Goal: Task Accomplishment & Management: Manage account settings

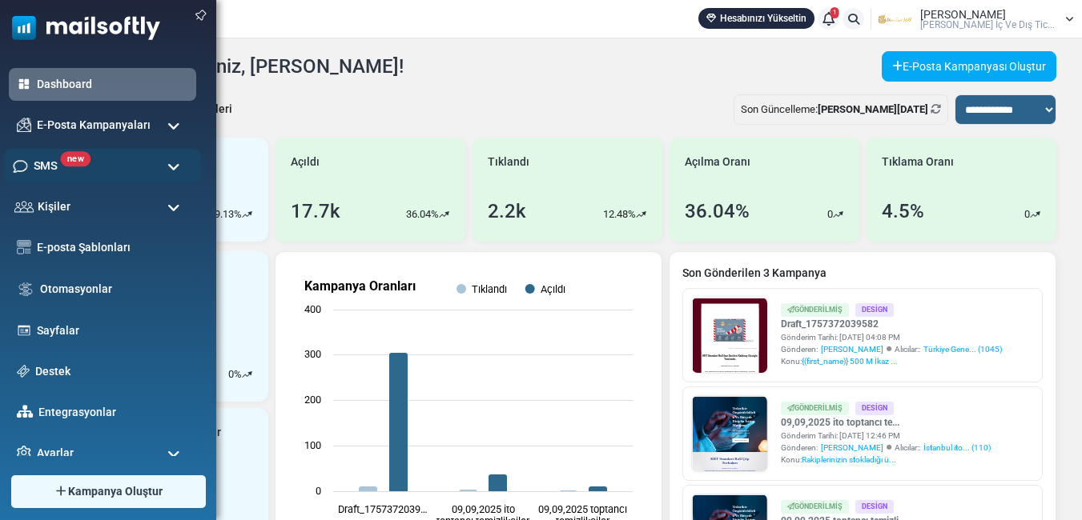
click at [74, 167] on div "new SMS" at bounding box center [102, 166] width 197 height 34
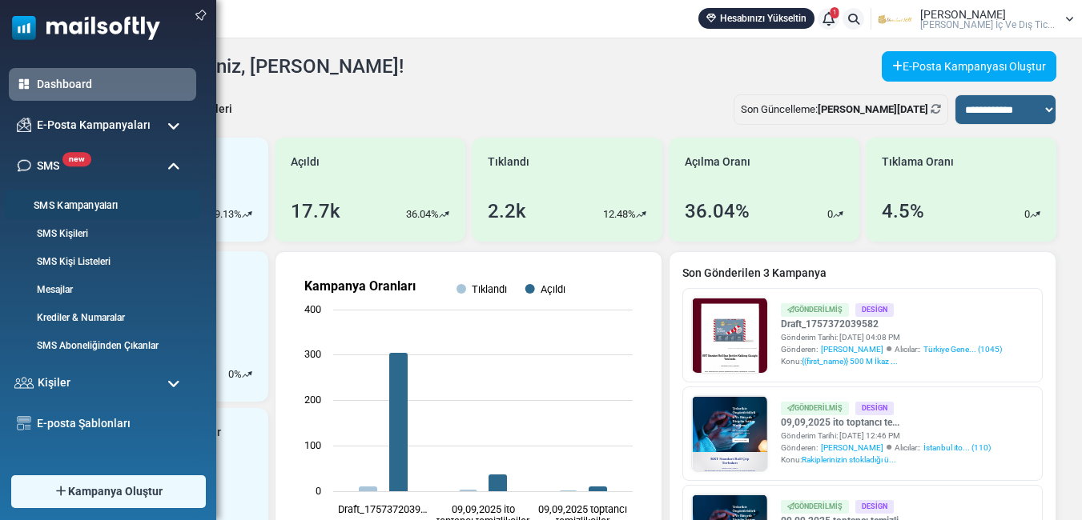
click at [107, 199] on link "SMS Kampanyaları" at bounding box center [100, 206] width 192 height 15
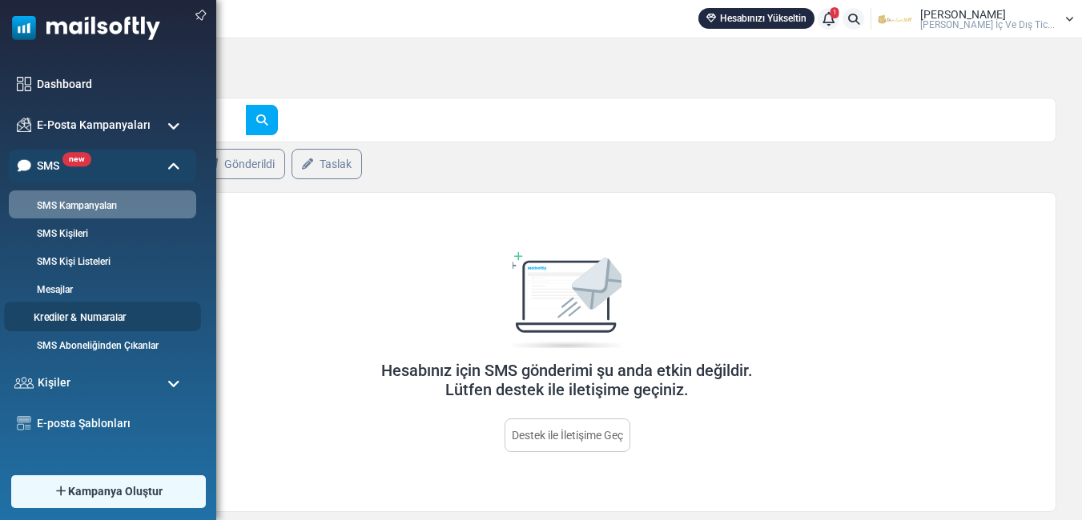
click at [92, 312] on link "Krediler & Numaralar" at bounding box center [100, 318] width 192 height 15
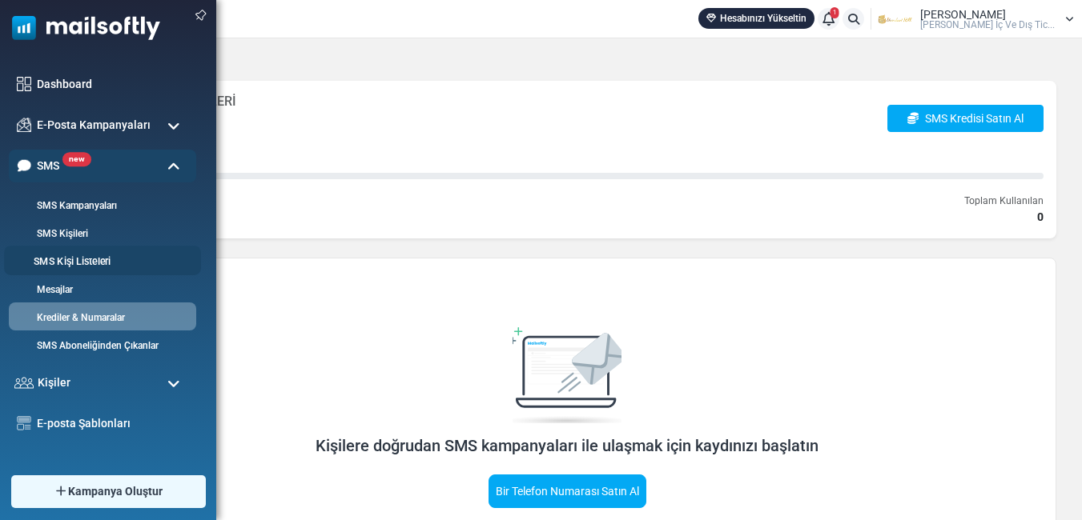
click at [75, 266] on link "SMS Kişi Listeleri" at bounding box center [100, 262] width 192 height 15
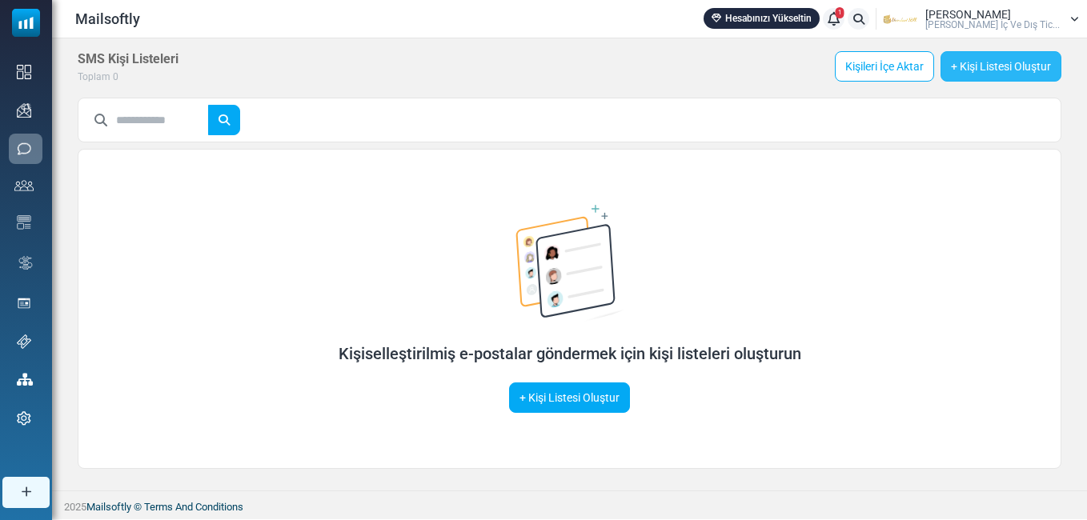
click at [994, 70] on link "+ Kişi Listesi Oluştur" at bounding box center [1001, 66] width 121 height 30
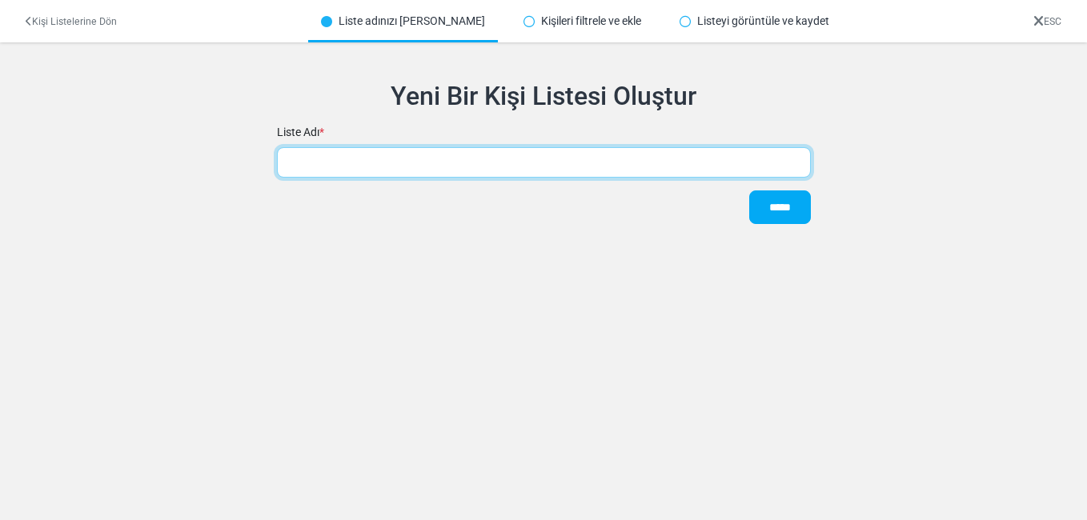
click at [385, 159] on input "text" at bounding box center [544, 162] width 534 height 30
type input "**********"
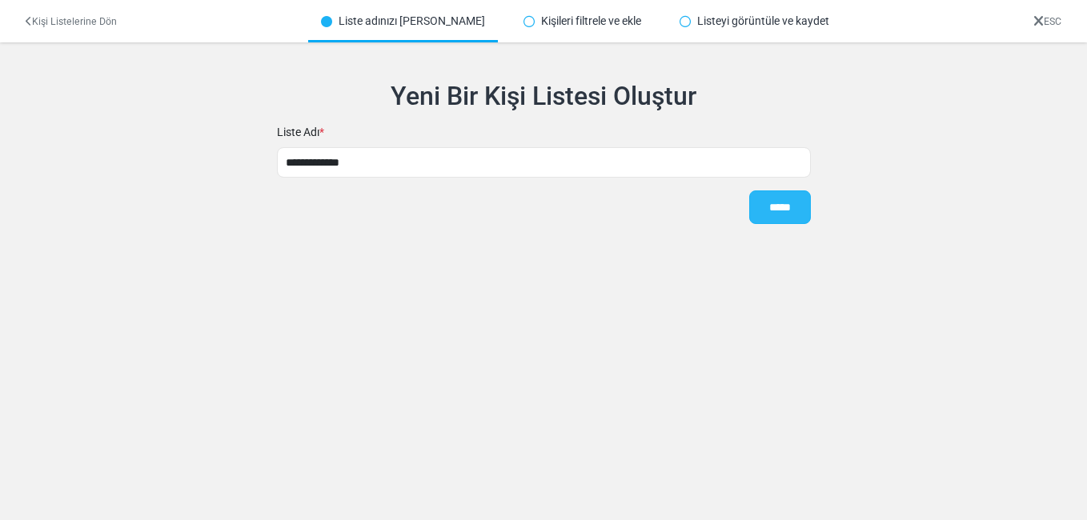
click at [776, 211] on input "*****" at bounding box center [780, 208] width 62 height 34
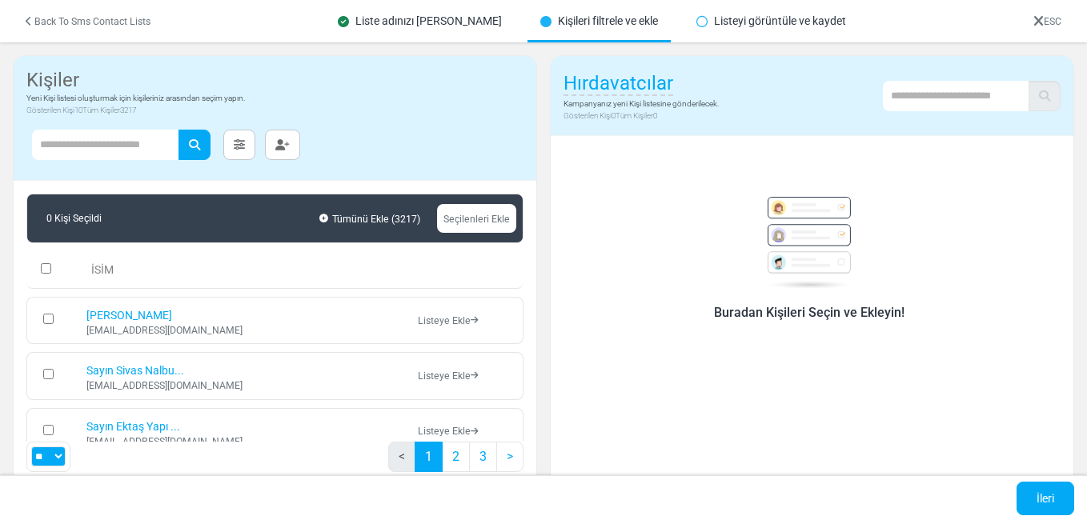
click at [641, 81] on span "Hırdavatcılar" at bounding box center [619, 84] width 110 height 24
click at [849, 136] on div "Hırdavatcılar Kampanyanız yeni Kişi listesine gönderilecek. Gösterilen Kişi 0 T…" at bounding box center [812, 289] width 524 height 468
click at [1053, 493] on link "İleri" at bounding box center [1046, 499] width 58 height 34
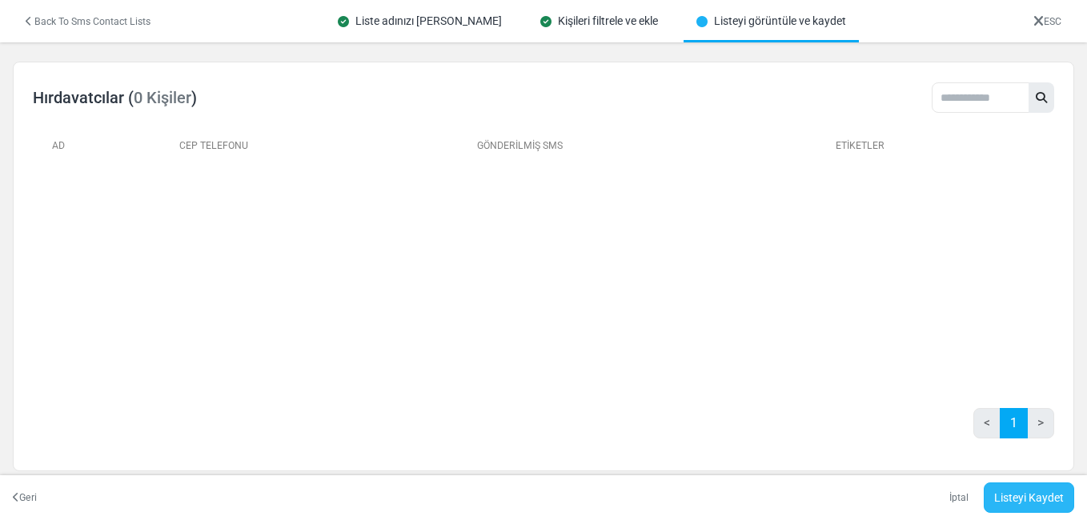
click at [1022, 504] on link "Listeyi Kaydet" at bounding box center [1029, 498] width 90 height 30
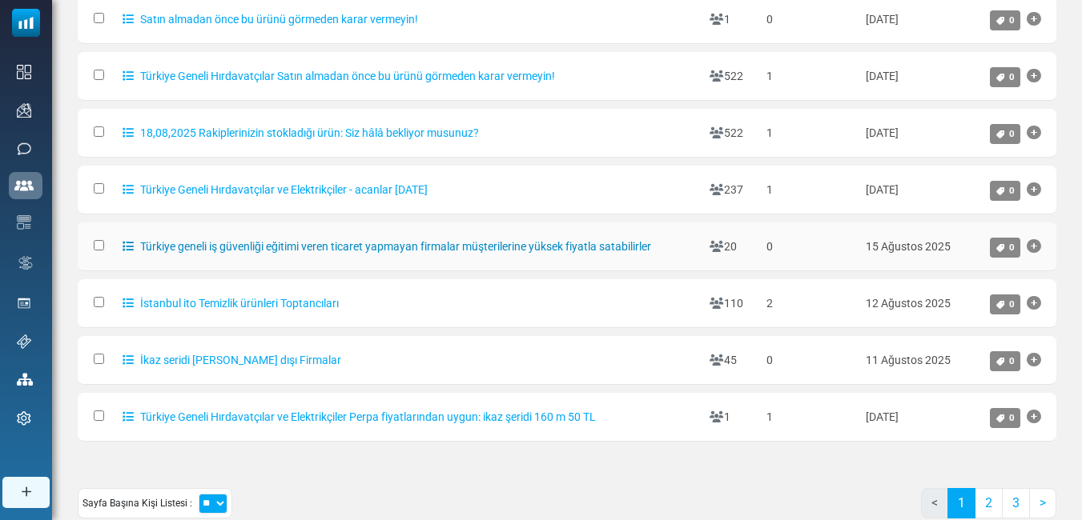
scroll to position [373, 0]
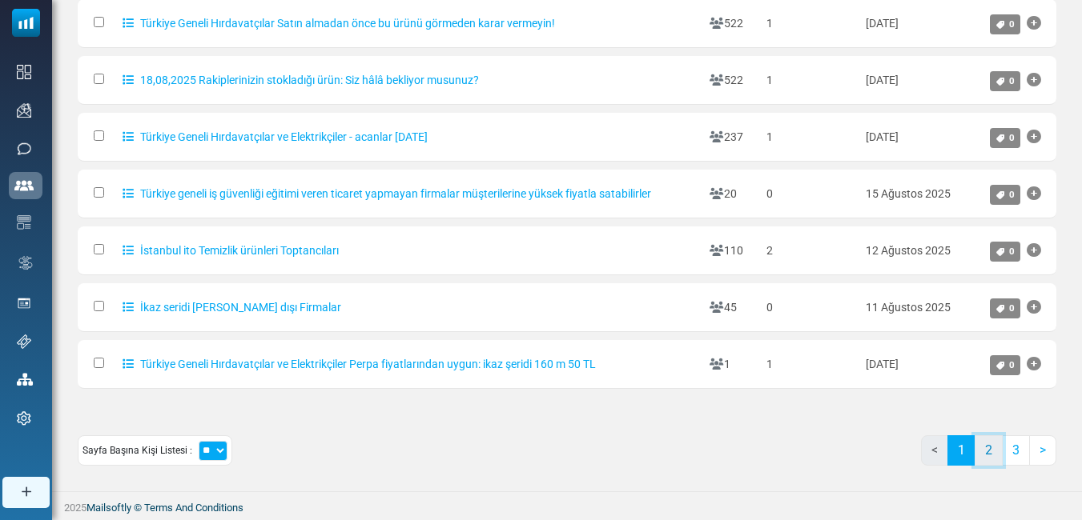
click at [984, 448] on link "2" at bounding box center [988, 451] width 28 height 30
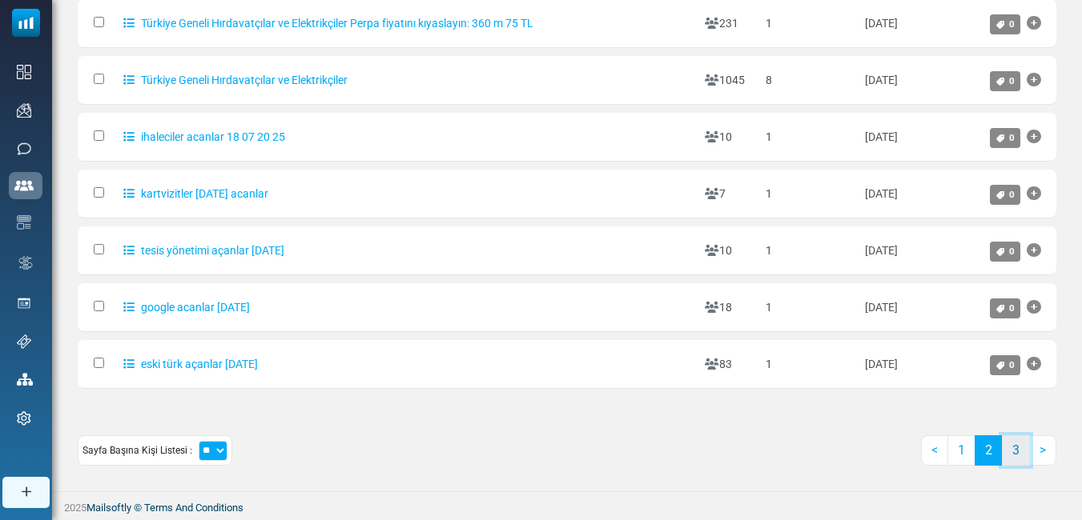
click at [1020, 451] on link "3" at bounding box center [1016, 451] width 28 height 30
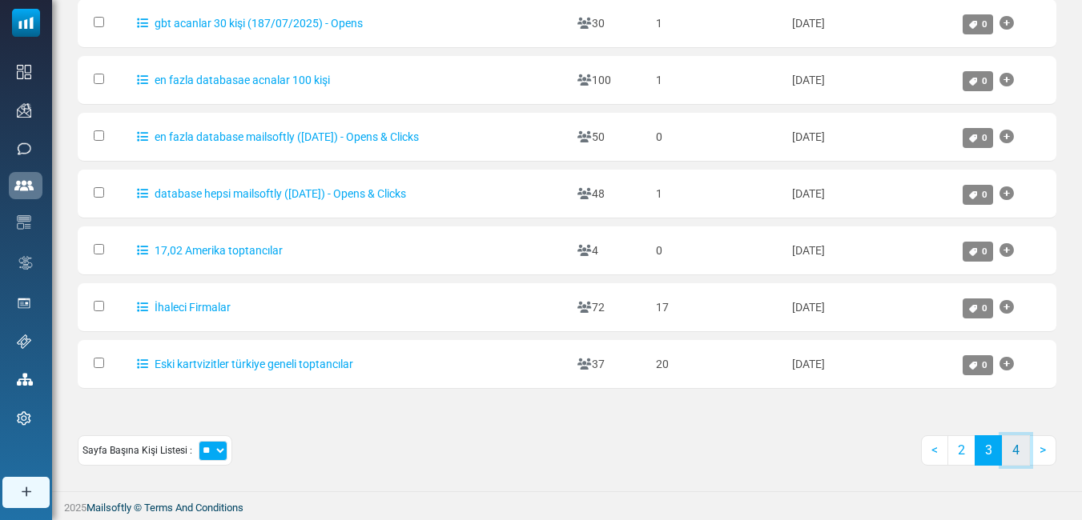
click at [1014, 445] on link "4" at bounding box center [1016, 451] width 28 height 30
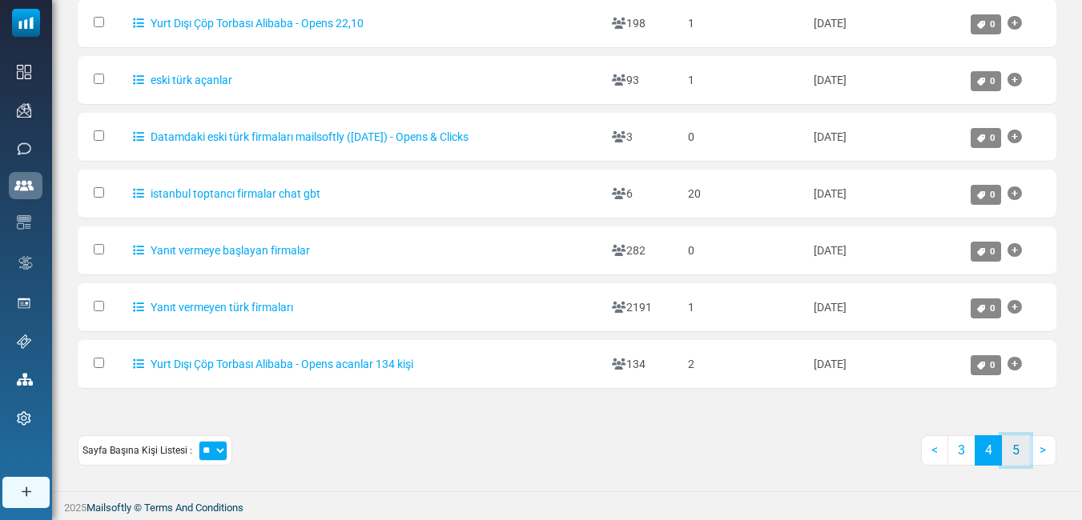
click at [1017, 455] on link "5" at bounding box center [1016, 451] width 28 height 30
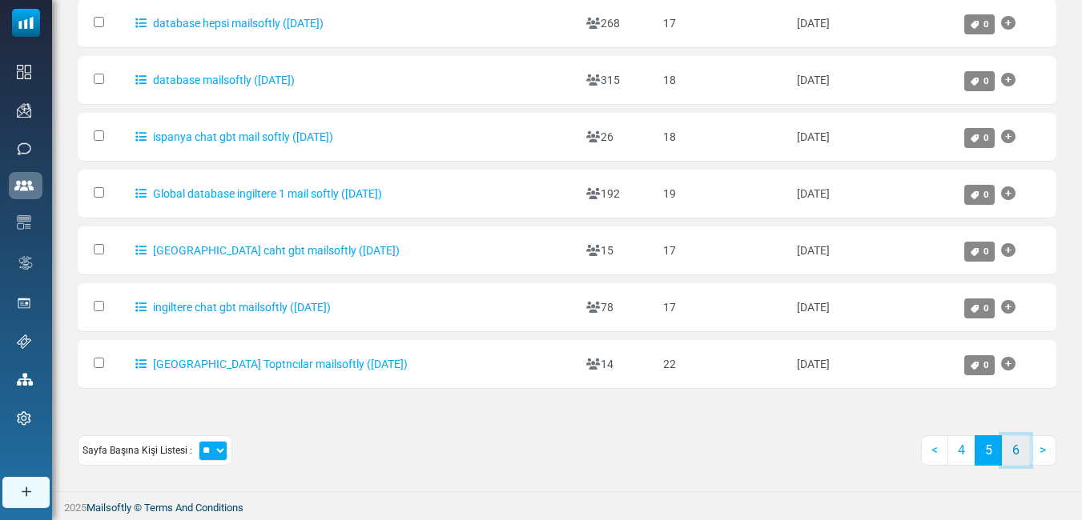
click at [1026, 452] on link "6" at bounding box center [1016, 451] width 28 height 30
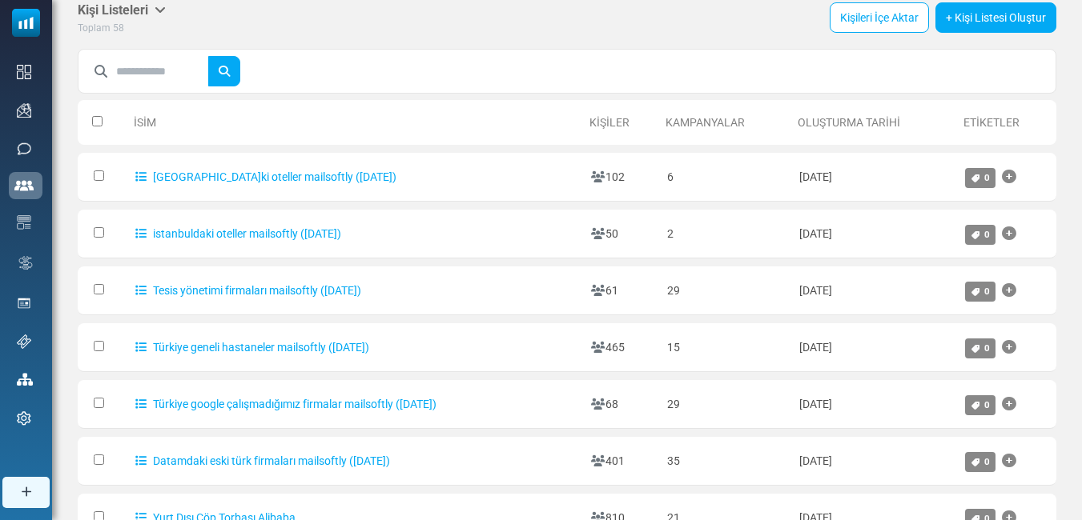
scroll to position [0, 0]
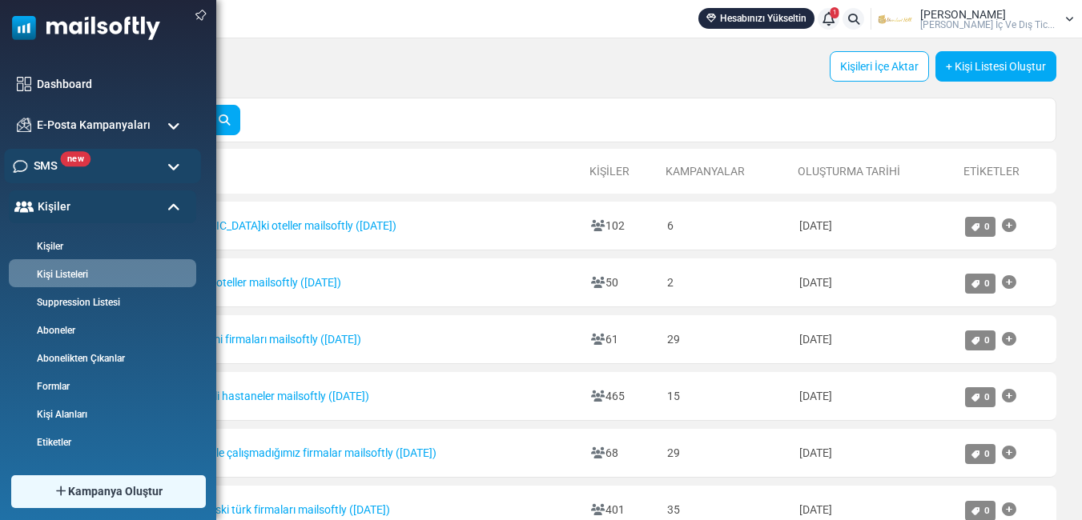
click at [72, 169] on div "new SMS" at bounding box center [102, 166] width 197 height 34
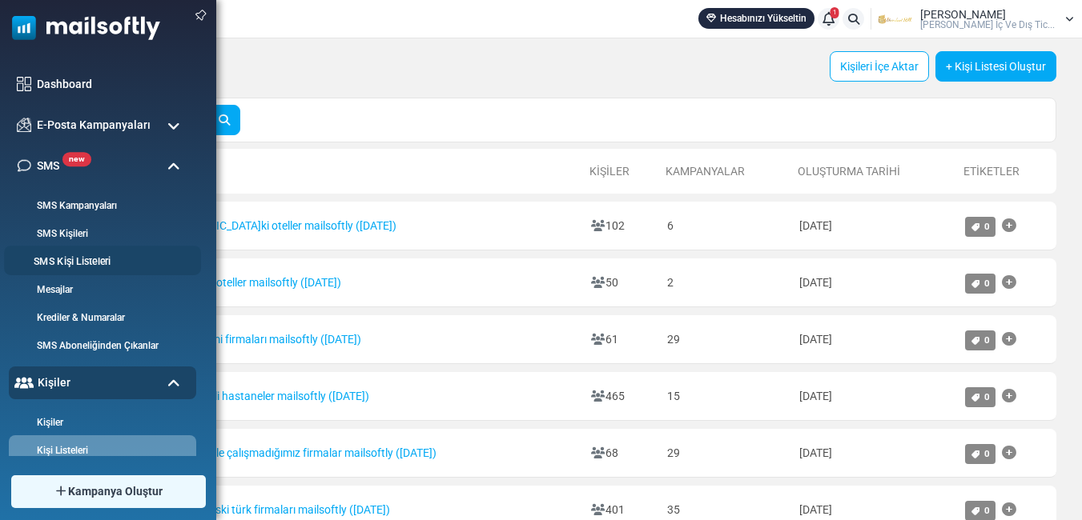
click at [80, 261] on link "SMS Kişi Listeleri" at bounding box center [100, 262] width 192 height 15
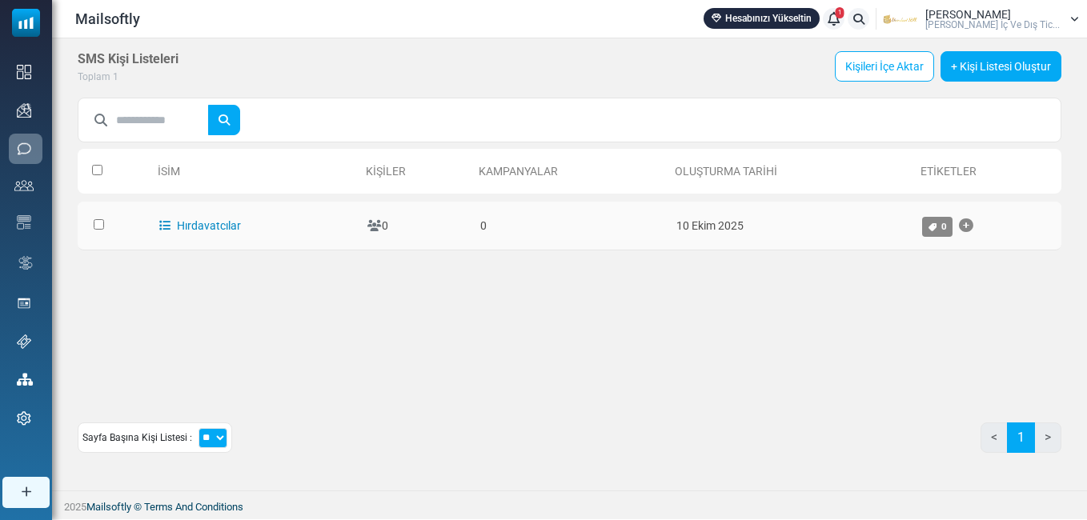
click at [223, 221] on link "Hırdavatcılar" at bounding box center [200, 225] width 82 height 13
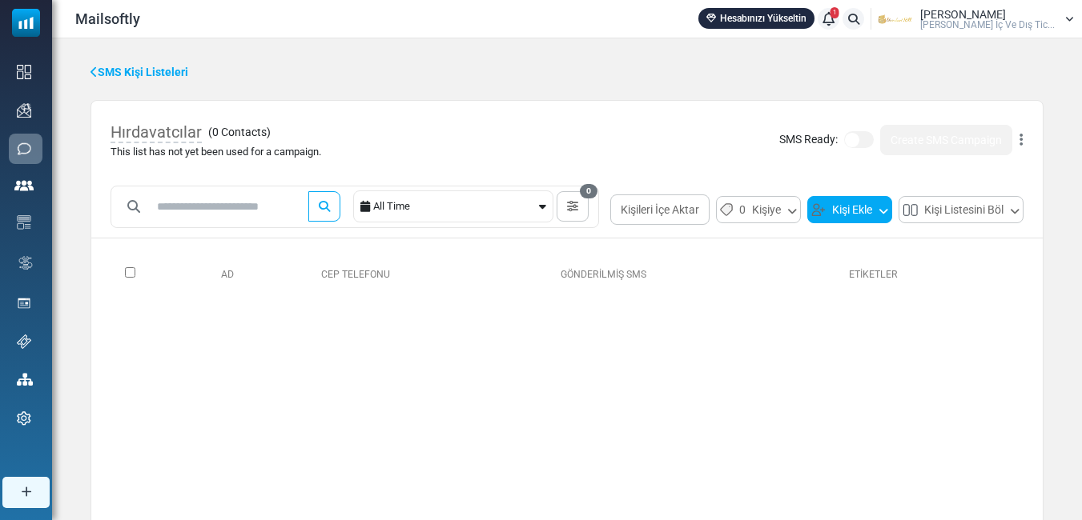
click at [807, 223] on button "Kişi Ekle" at bounding box center [849, 209] width 85 height 27
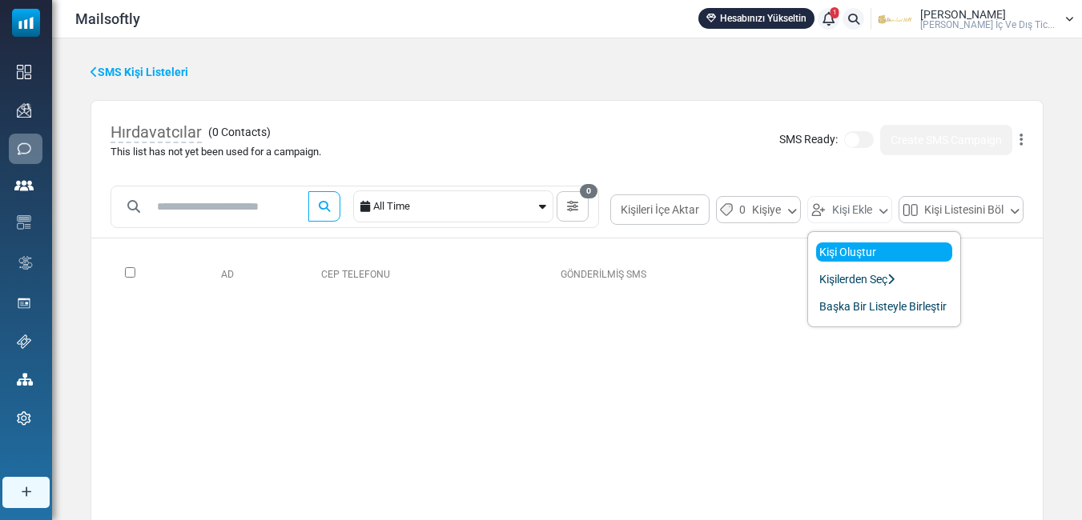
click at [816, 262] on link "Kişi Oluştur" at bounding box center [884, 252] width 136 height 19
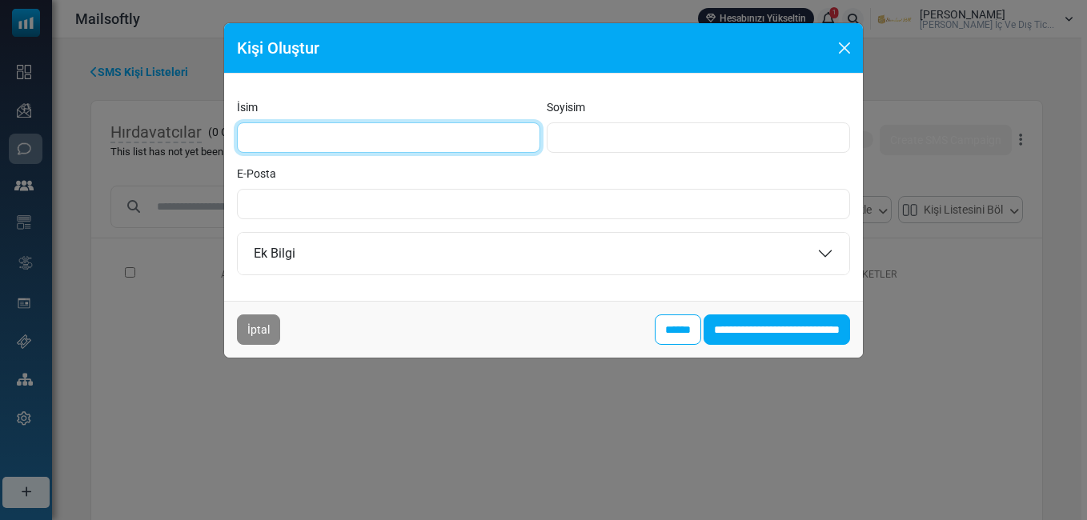
click at [295, 137] on input "İsim" at bounding box center [388, 137] width 303 height 30
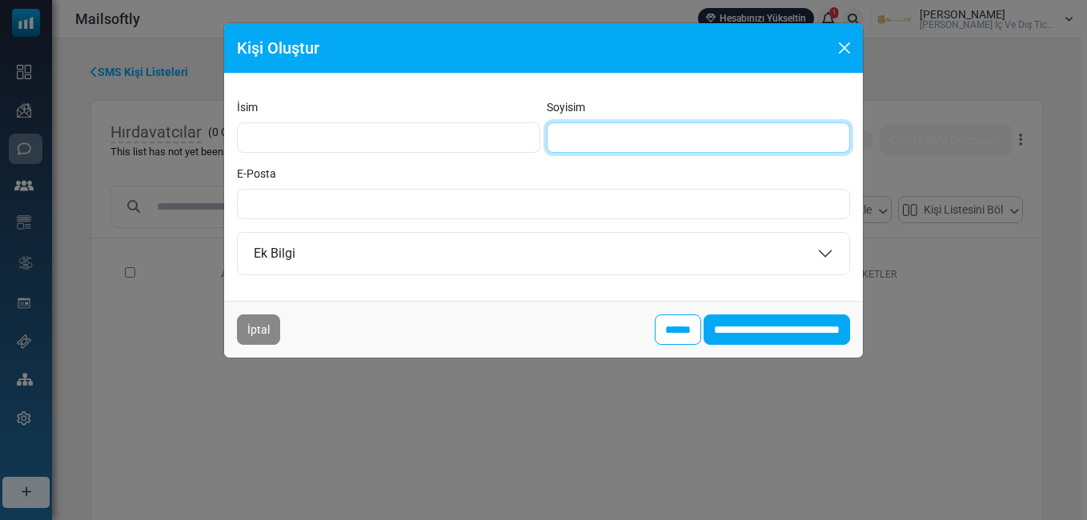
click at [612, 142] on input "Soyisim" at bounding box center [698, 137] width 303 height 30
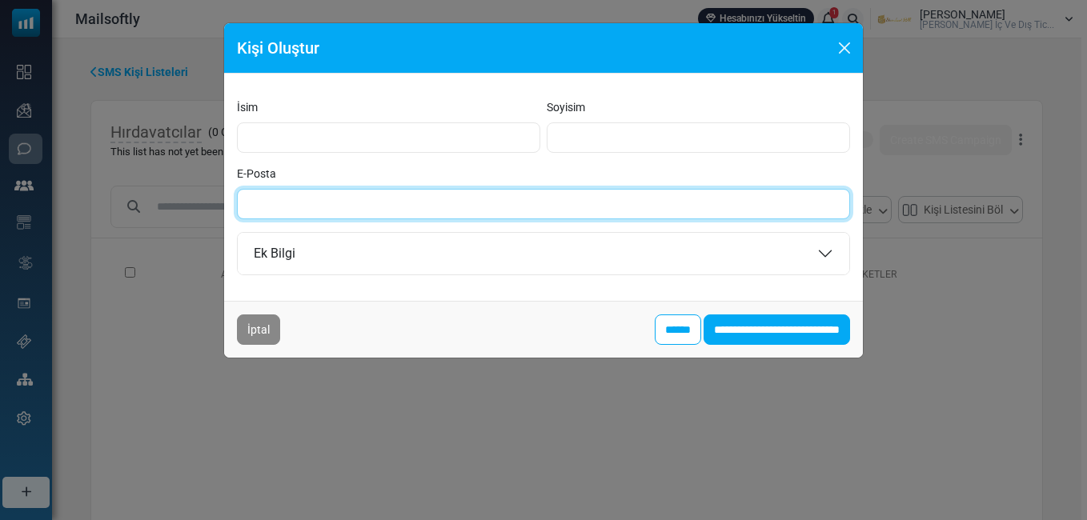
click at [463, 198] on input "E-Posta" at bounding box center [543, 204] width 613 height 30
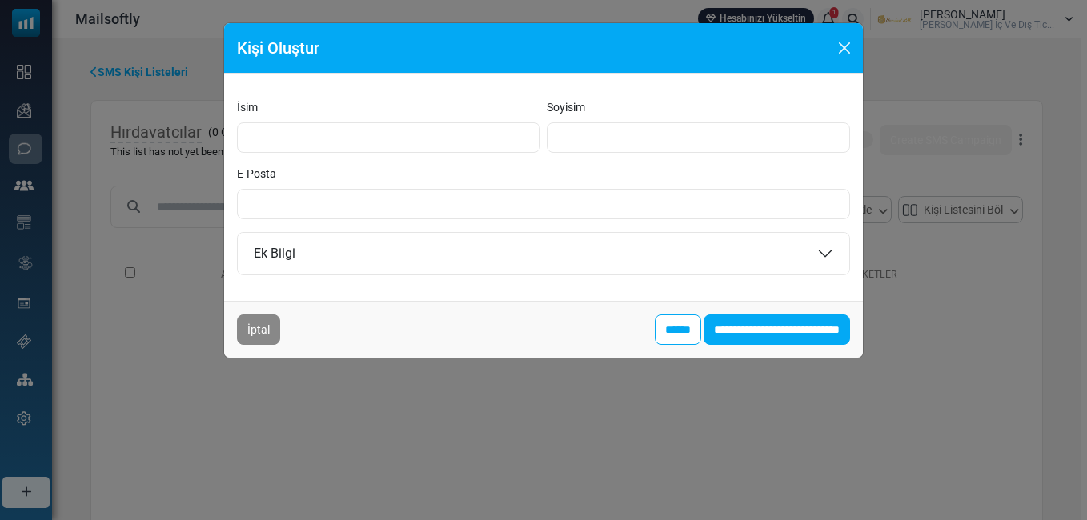
click at [662, 94] on div "İsim Soyisim E-Posta Ek Bilgi Doğum Tarihi * * * * * * * * * ** ** ** ** ** ** …" at bounding box center [543, 187] width 639 height 227
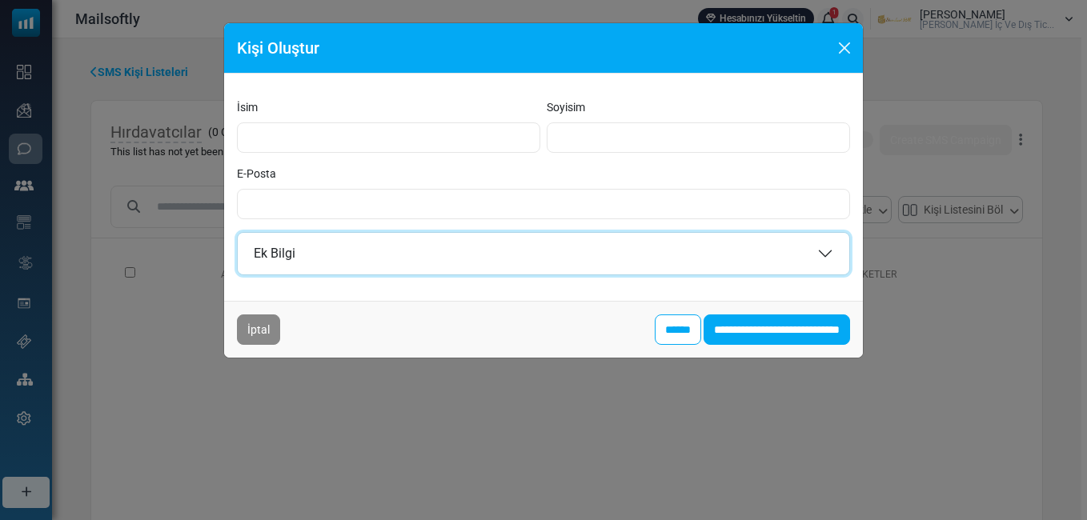
click at [826, 251] on button "Ek Bilgi" at bounding box center [544, 254] width 612 height 42
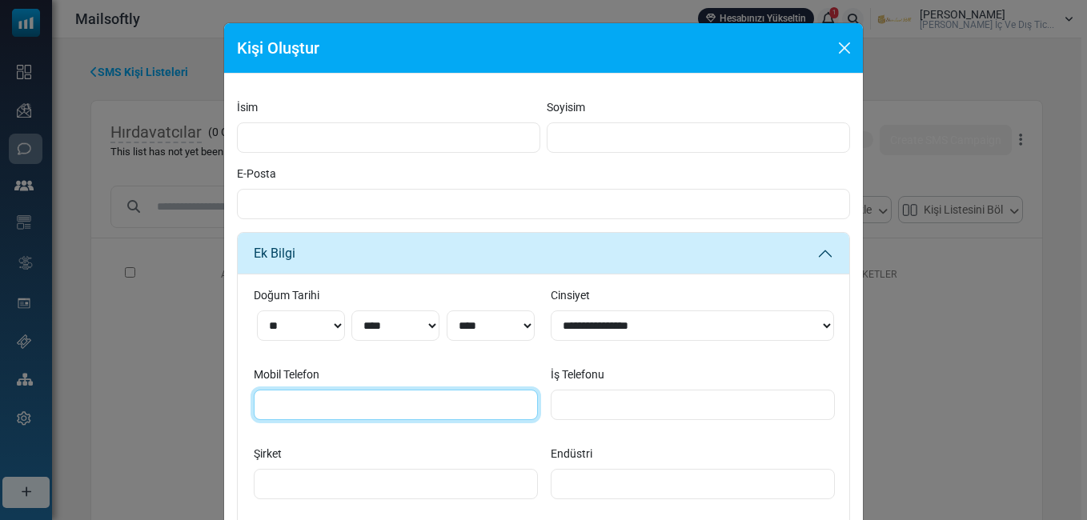
click at [387, 403] on input "Mobil Telefon" at bounding box center [396, 405] width 284 height 30
click at [159, 364] on div "Kişi Oluştur İsim Soyisim E-Posta Ek Bilgi Doğum Tarihi * * * * * * * * * ** **…" at bounding box center [543, 260] width 1087 height 520
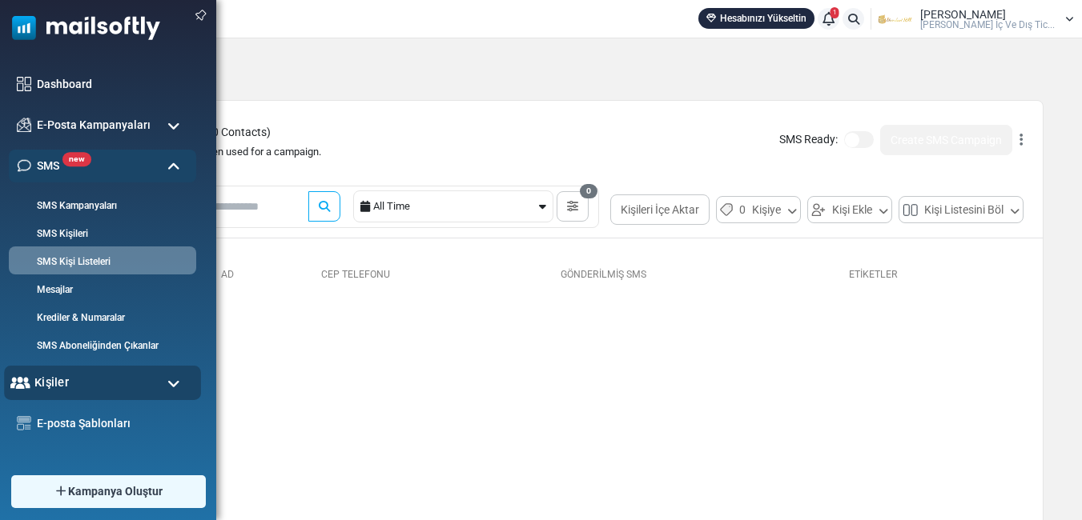
click at [74, 380] on div "Kişiler" at bounding box center [102, 383] width 197 height 34
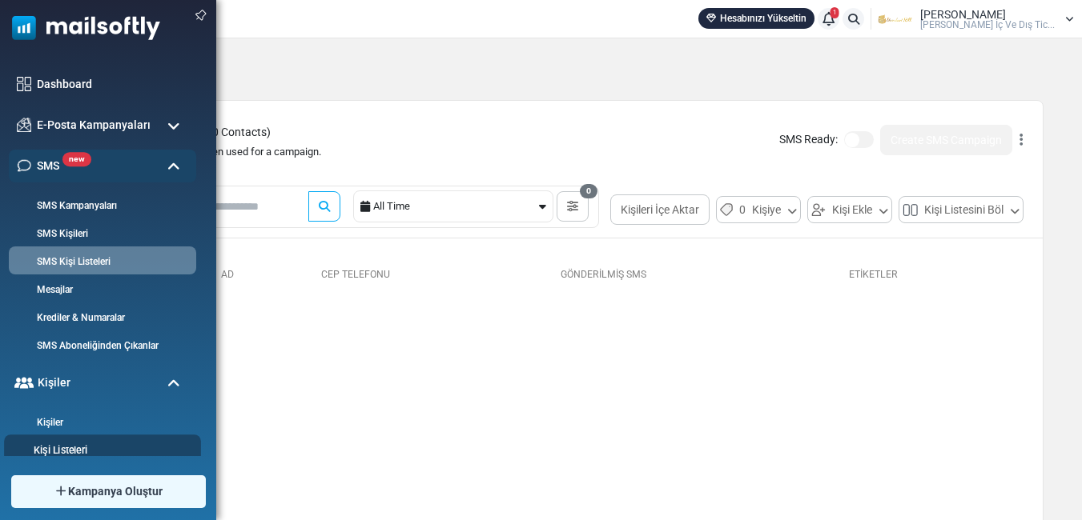
click at [70, 444] on link "Kişi Listeleri" at bounding box center [100, 451] width 192 height 15
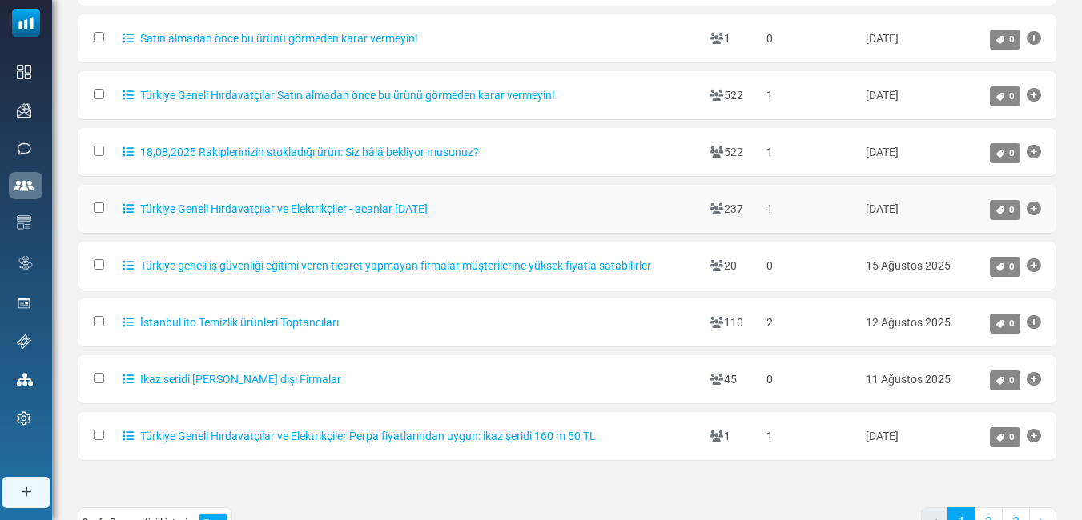
scroll to position [373, 0]
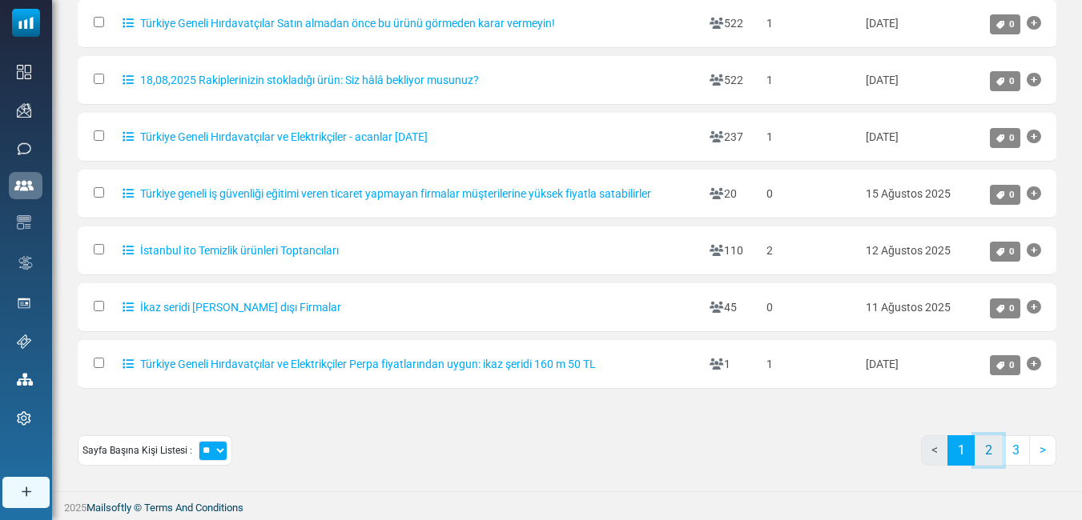
click at [989, 448] on link "2" at bounding box center [988, 451] width 28 height 30
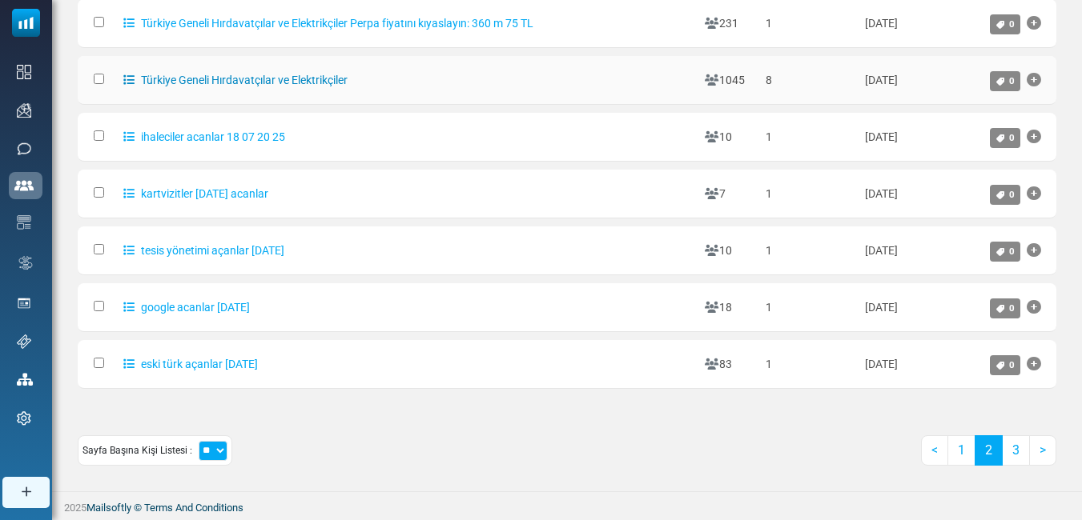
click at [268, 83] on link "Türkiye Geneli Hırdavatçılar ve Elektrikçiler" at bounding box center [235, 80] width 224 height 13
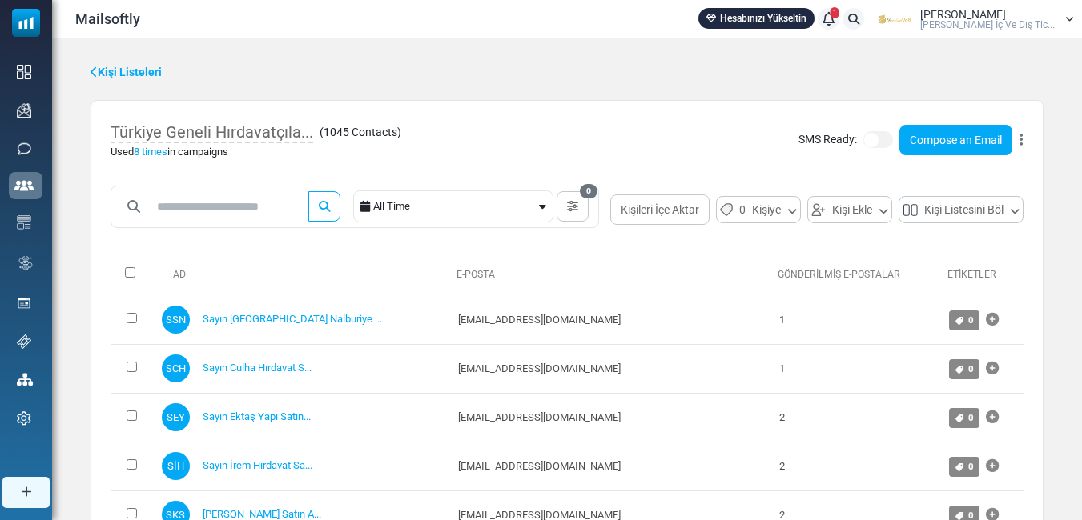
click at [120, 79] on link "Kişi Listeleri" at bounding box center [125, 72] width 71 height 17
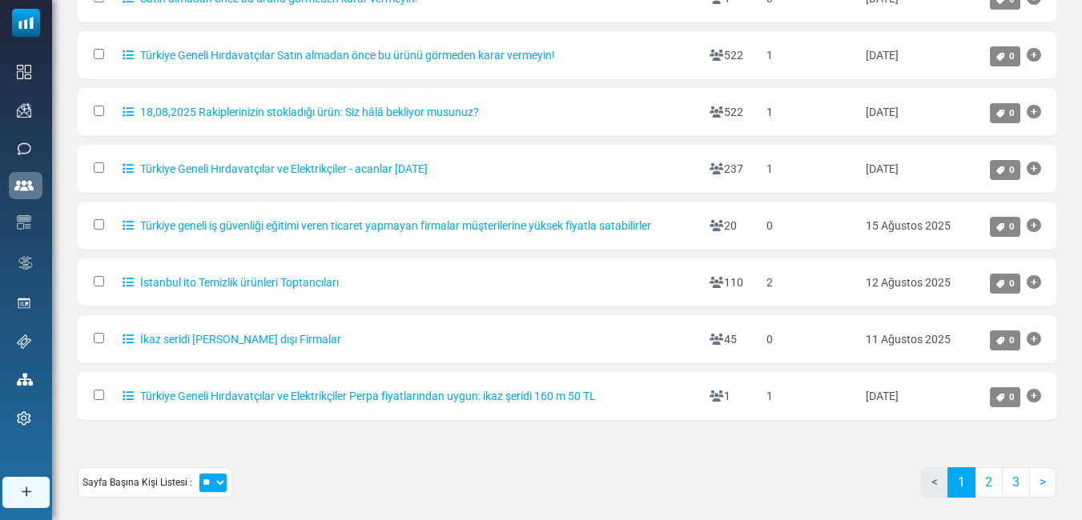
scroll to position [373, 0]
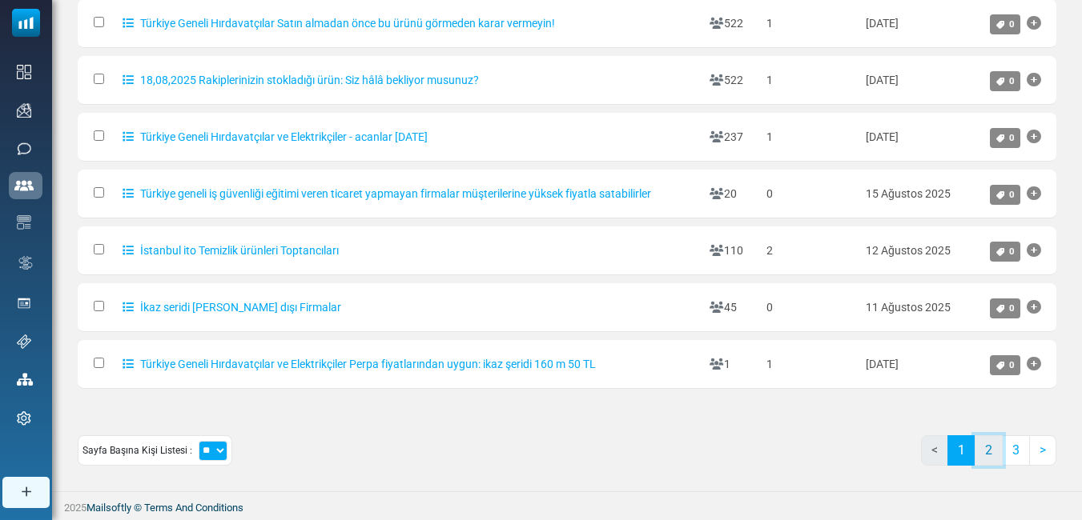
click at [990, 452] on link "2" at bounding box center [988, 451] width 28 height 30
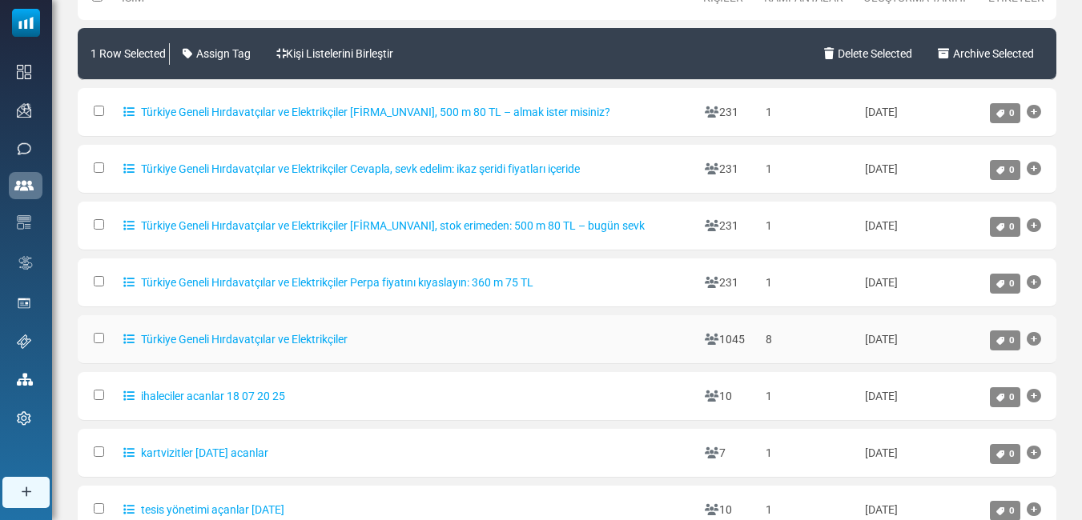
scroll to position [33, 0]
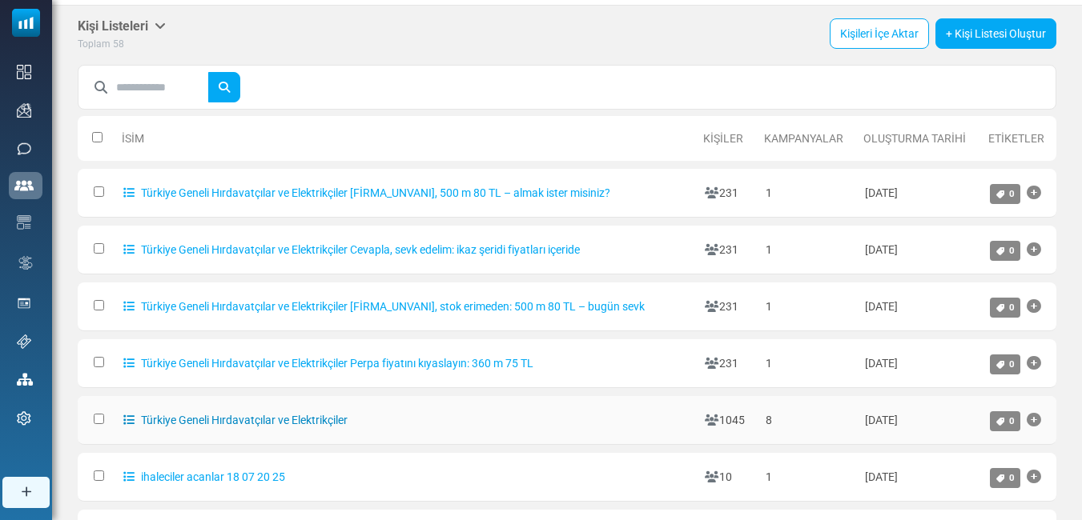
click at [236, 423] on link "Türkiye Geneli Hırdavatçılar ve Elektrikçiler" at bounding box center [235, 420] width 224 height 13
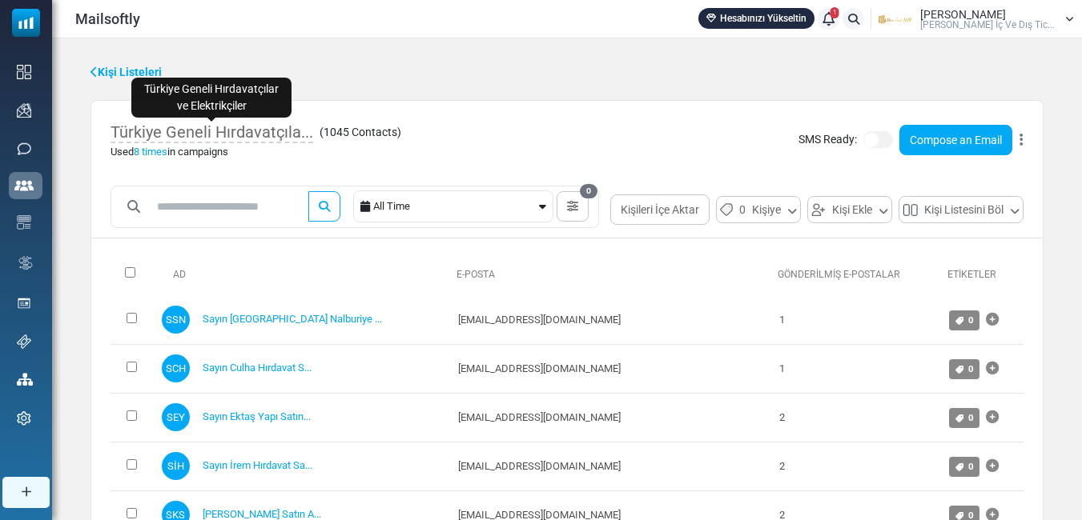
click at [304, 135] on span "Türkiye Geneli Hırdavatçıla..." at bounding box center [211, 132] width 203 height 21
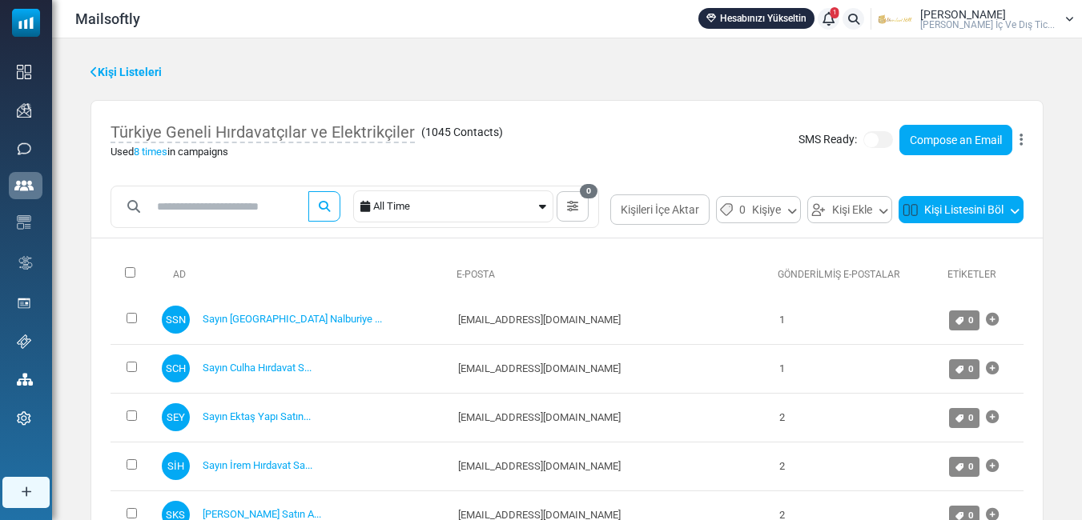
click at [898, 223] on button "Kişi Listesini Böl" at bounding box center [960, 209] width 125 height 27
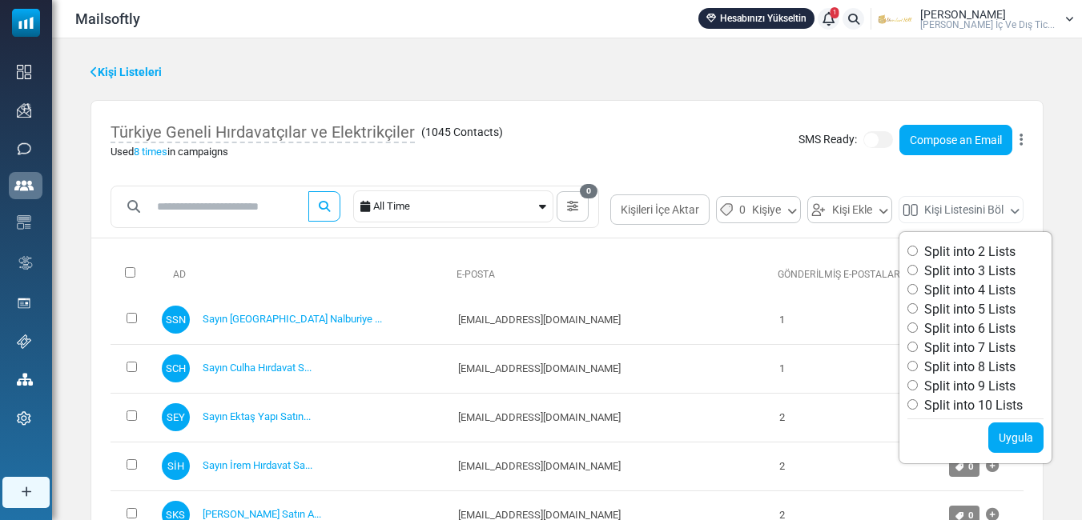
click at [668, 232] on div "All Time 0 Save Filter Filter Name Cancel Save Filter Contacts You can create a…" at bounding box center [566, 210] width 951 height 49
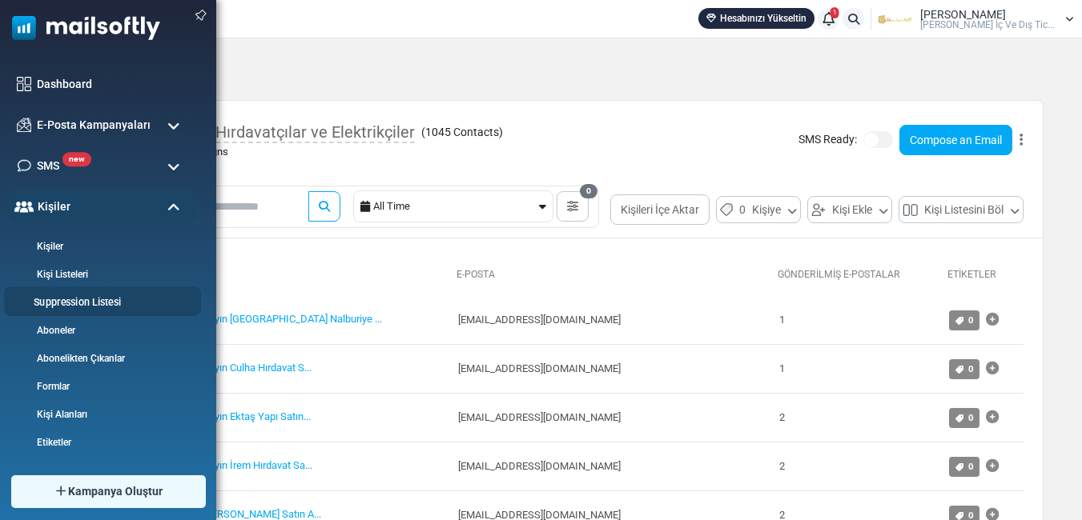
click at [91, 303] on link "Suppression Listesi" at bounding box center [100, 302] width 192 height 15
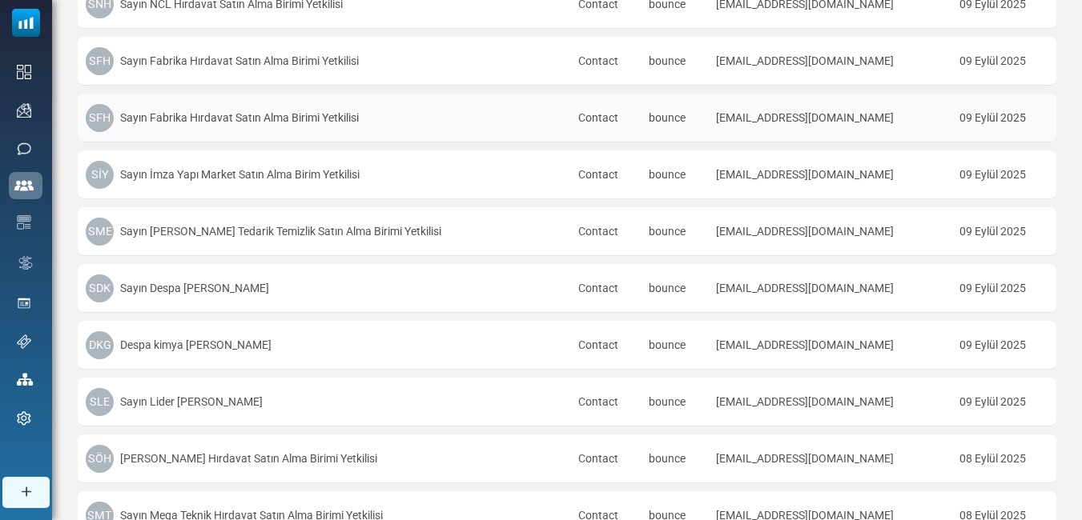
scroll to position [948, 0]
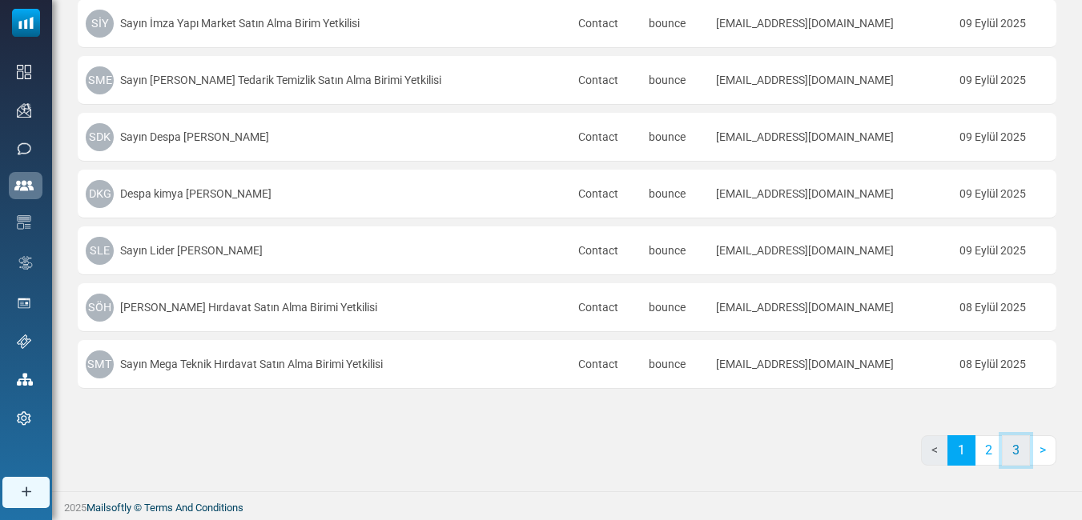
click at [1021, 452] on link "3" at bounding box center [1016, 451] width 28 height 30
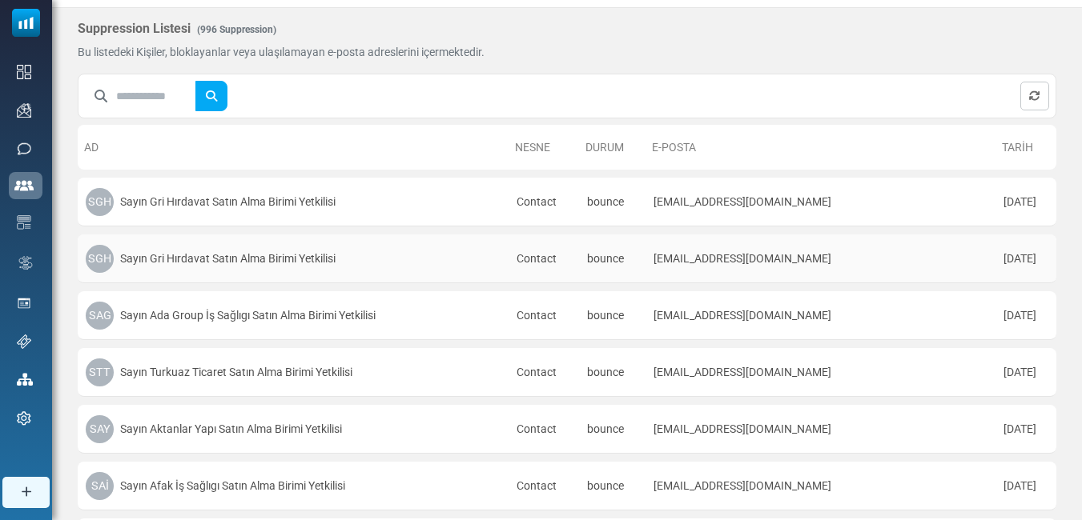
scroll to position [0, 0]
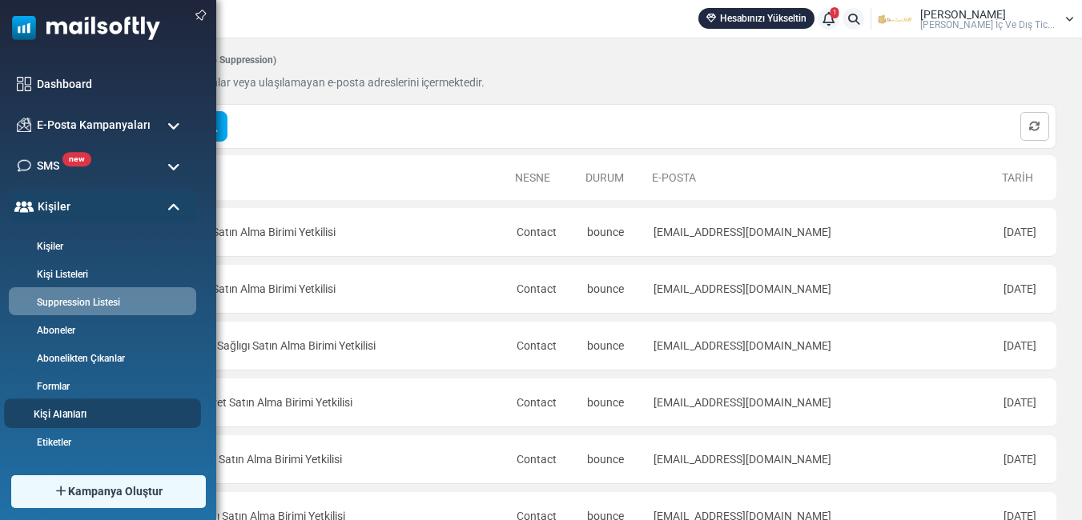
click at [85, 417] on link "Kişi Alanları" at bounding box center [100, 415] width 192 height 15
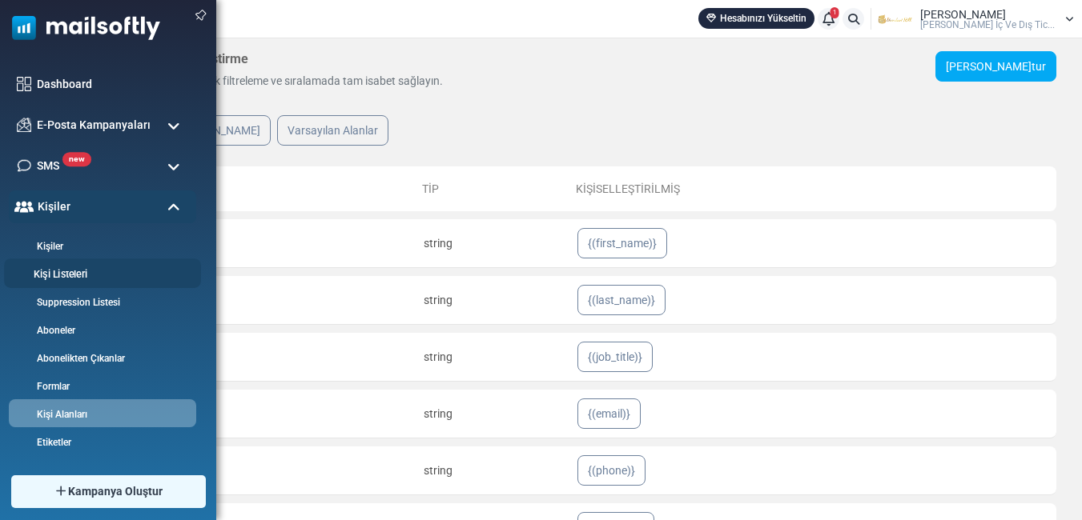
click at [72, 269] on link "Kişi Listeleri" at bounding box center [100, 274] width 192 height 15
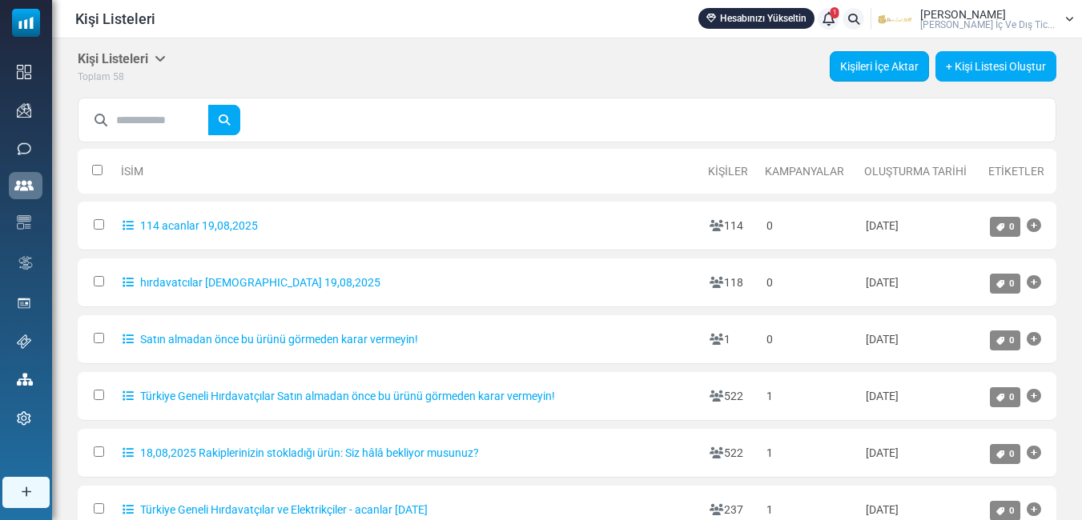
click at [893, 66] on link "Kişileri İçe Aktar" at bounding box center [878, 66] width 99 height 30
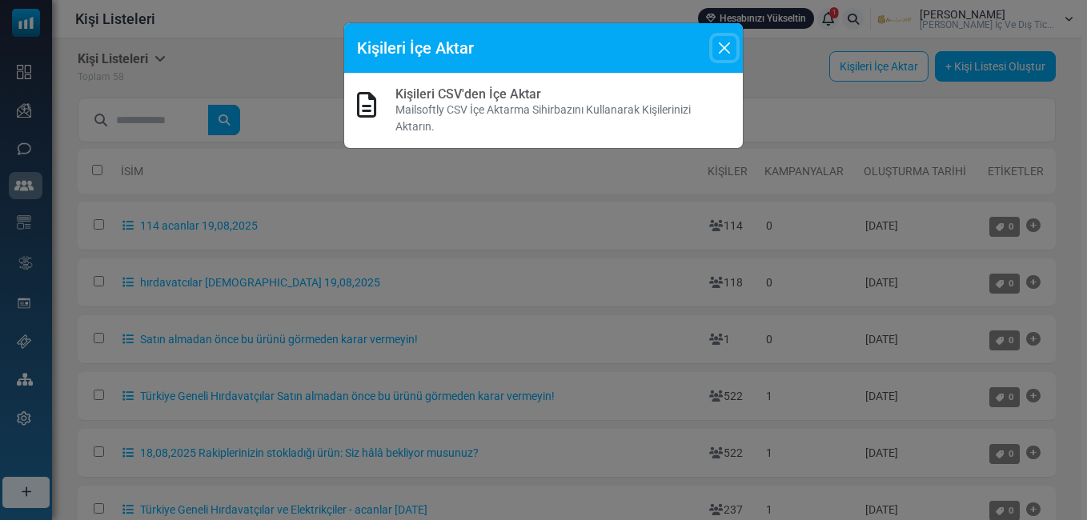
click at [731, 43] on button "Close" at bounding box center [725, 48] width 24 height 24
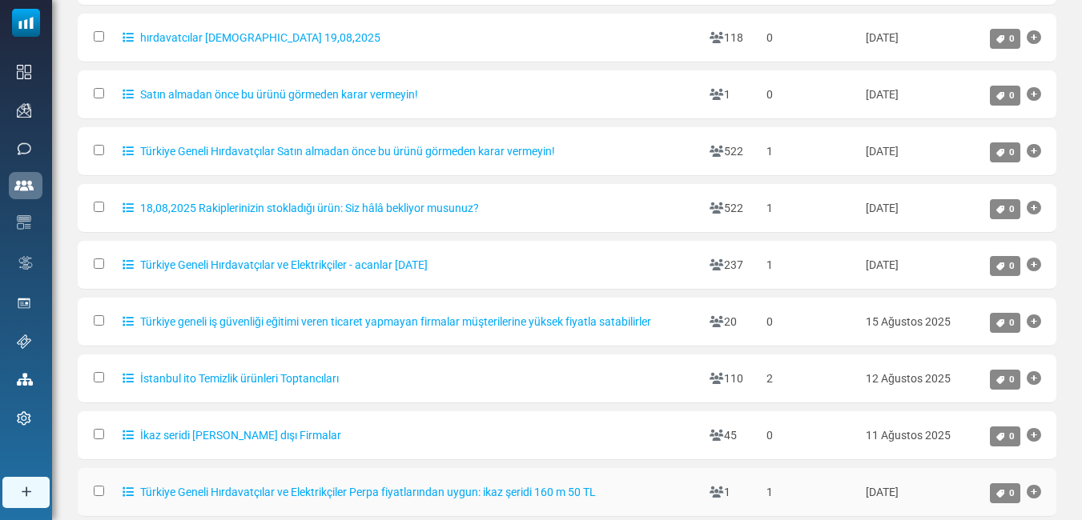
scroll to position [373, 0]
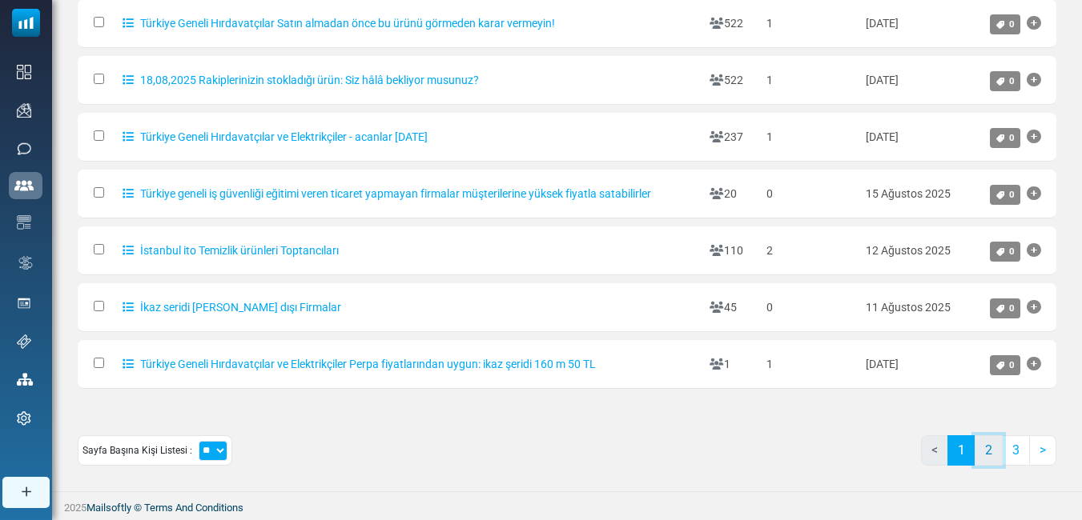
click at [980, 448] on link "2" at bounding box center [988, 451] width 28 height 30
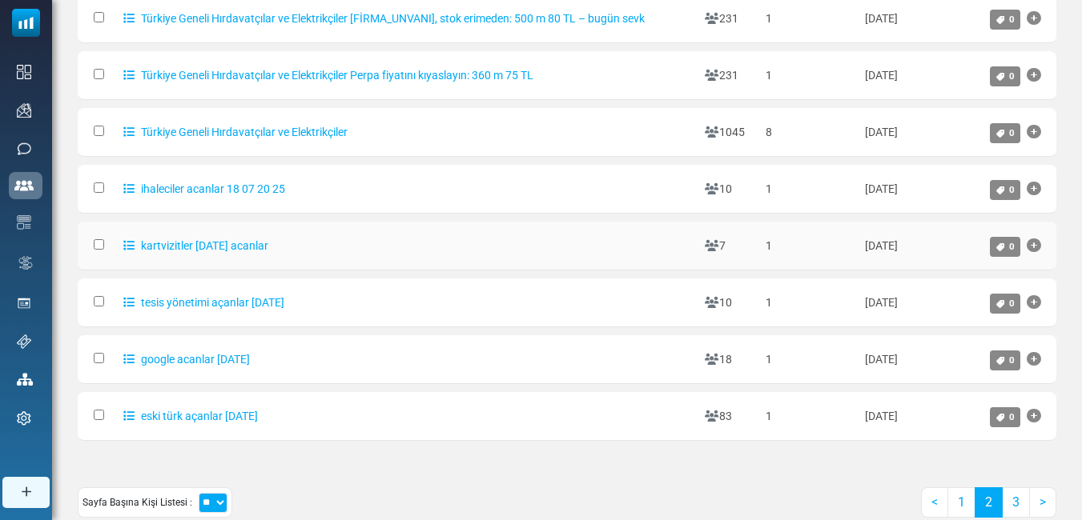
scroll to position [293, 0]
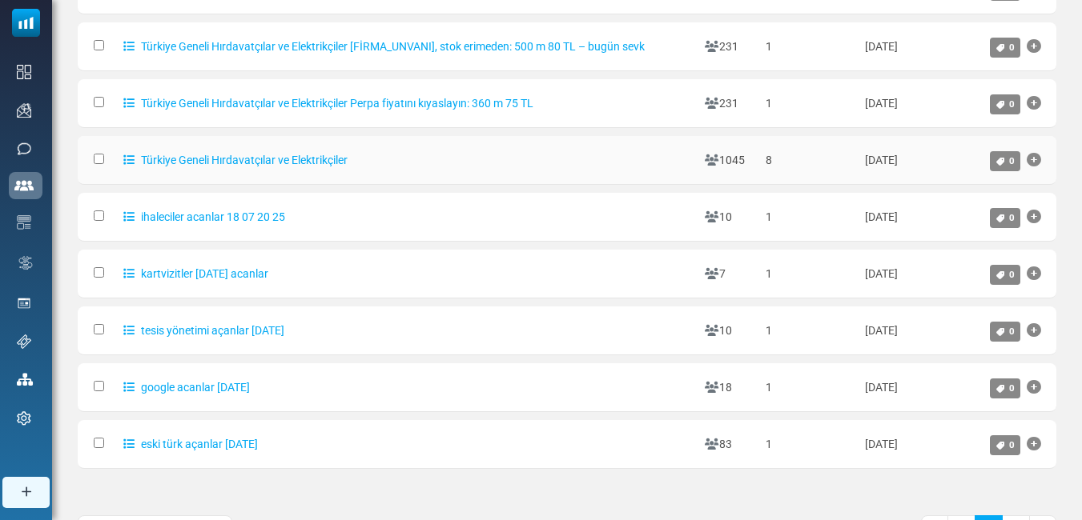
click at [93, 163] on td at bounding box center [97, 160] width 38 height 49
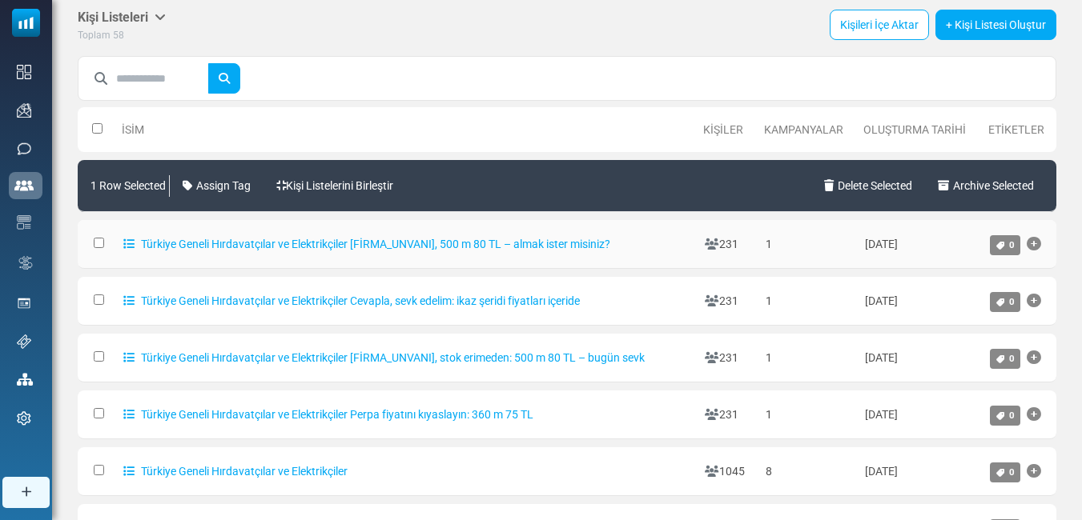
scroll to position [33, 0]
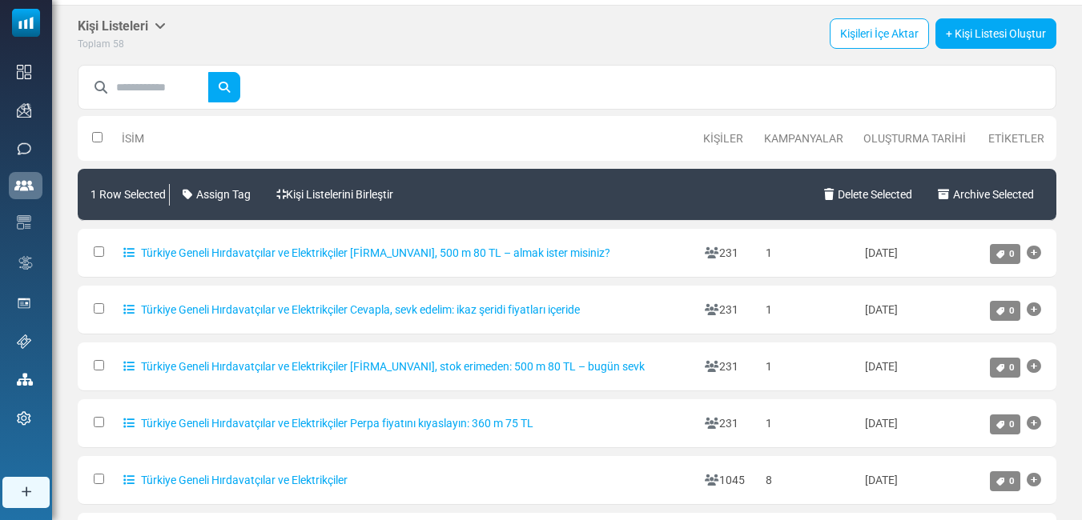
click at [717, 135] on link "Kişiler" at bounding box center [723, 138] width 40 height 13
click at [174, 484] on link "Türkiye Geneli Hırdavatçılar ve Elektrikçiler" at bounding box center [235, 480] width 224 height 13
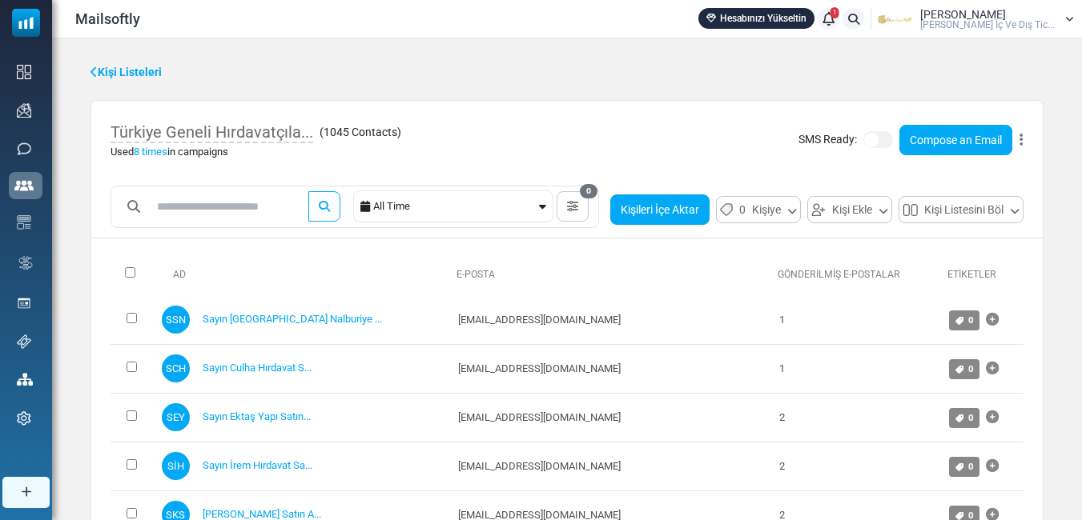
click at [610, 225] on button "Kişileri İçe Aktar" at bounding box center [659, 210] width 99 height 30
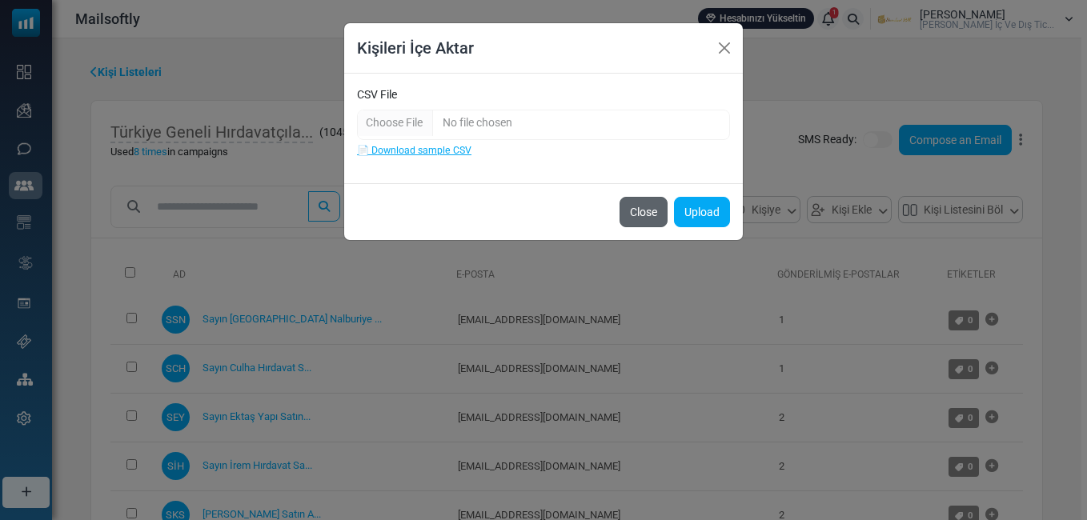
click at [628, 215] on button "Close" at bounding box center [644, 212] width 48 height 30
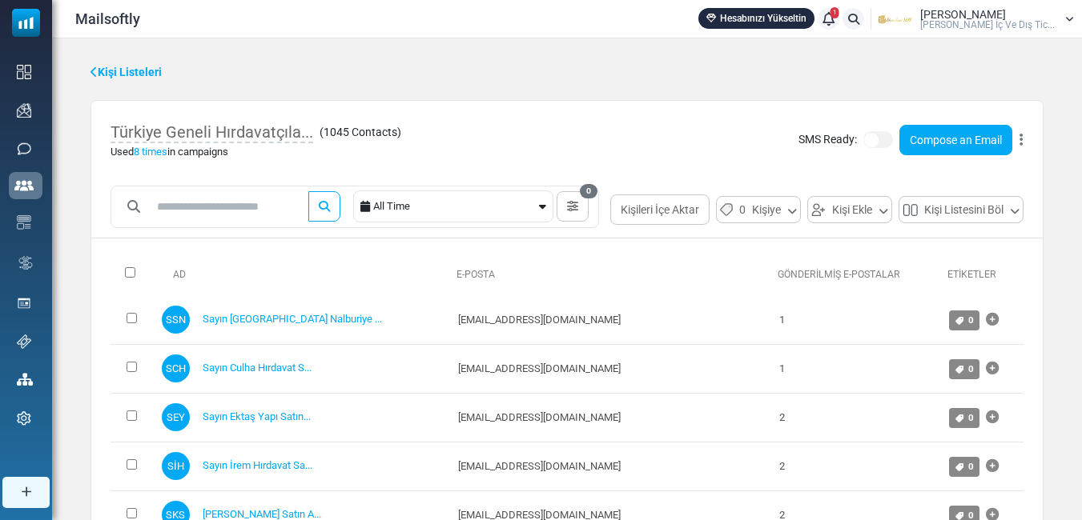
click at [1020, 140] on icon at bounding box center [1020, 140] width 3 height 1
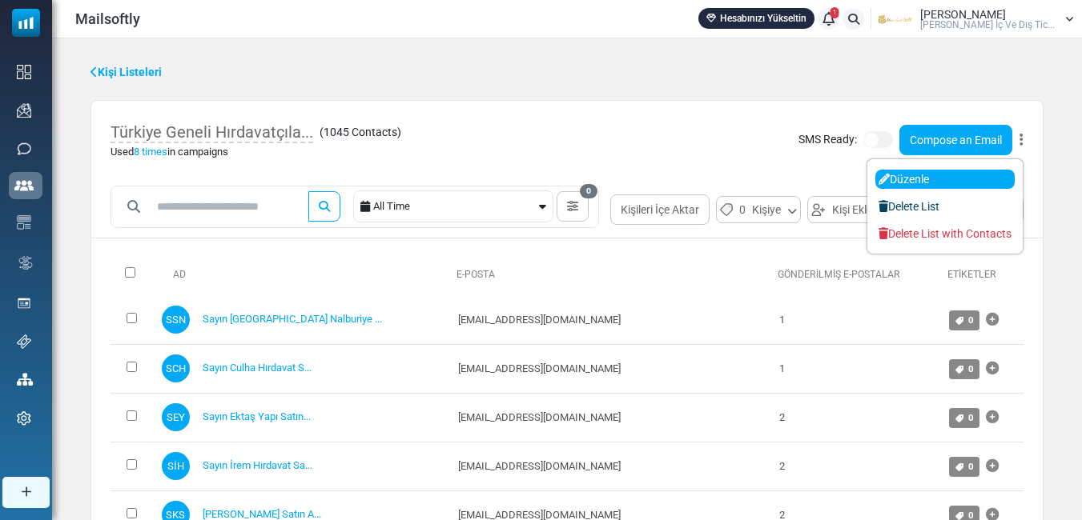
click at [913, 176] on link "Düzenle" at bounding box center [944, 179] width 139 height 19
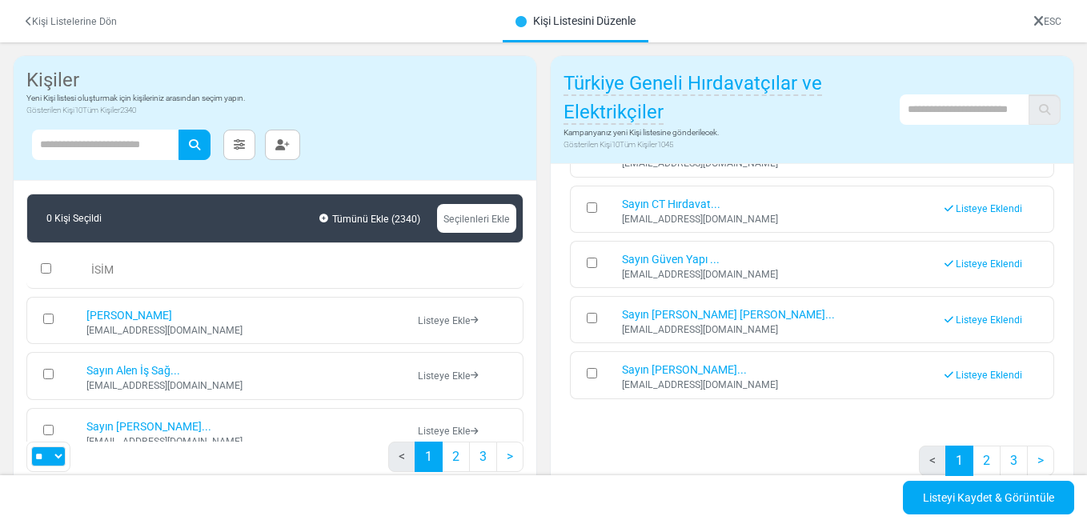
click at [58, 23] on link "Kişi Listelerine Dön" at bounding box center [71, 21] width 91 height 11
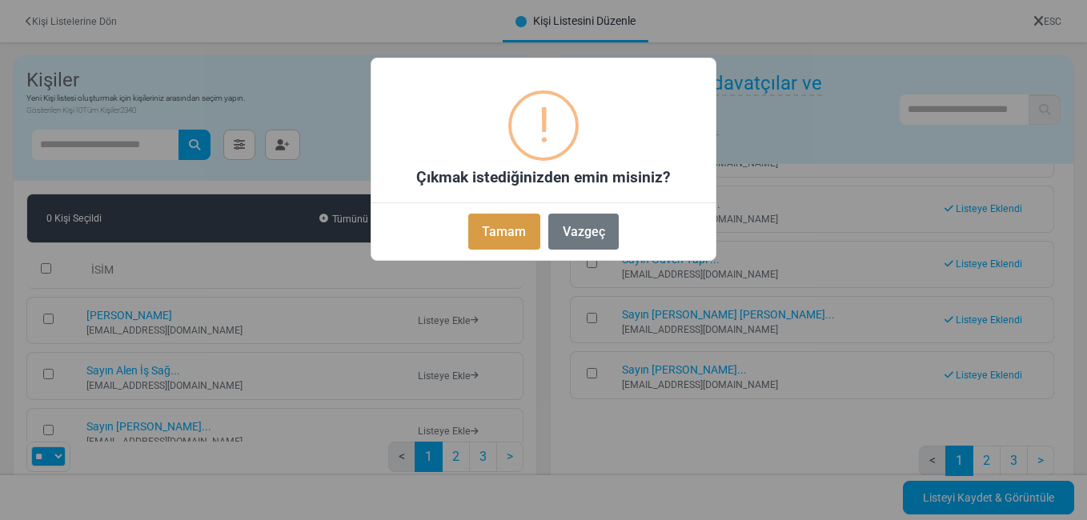
click at [478, 224] on button "Tamam" at bounding box center [504, 232] width 72 height 36
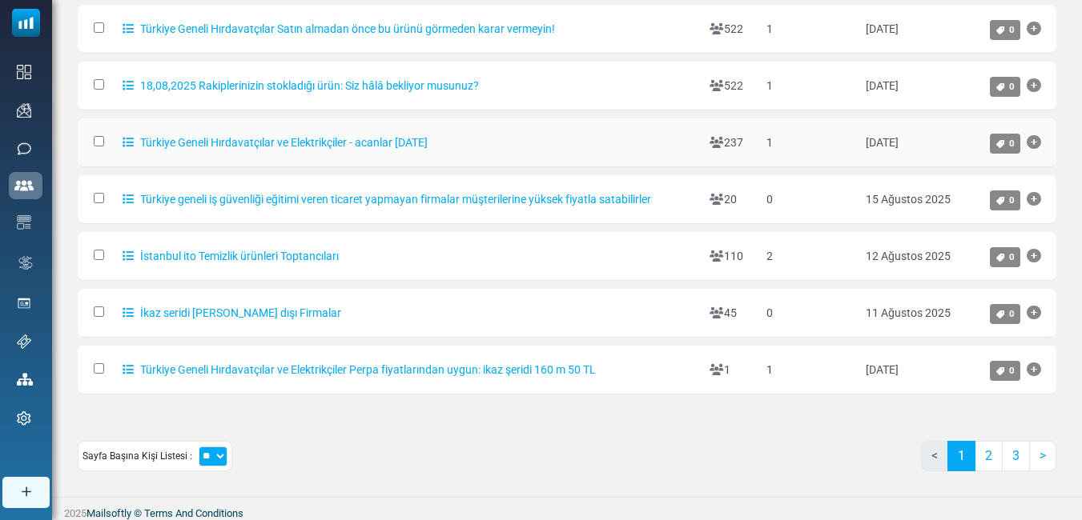
scroll to position [373, 0]
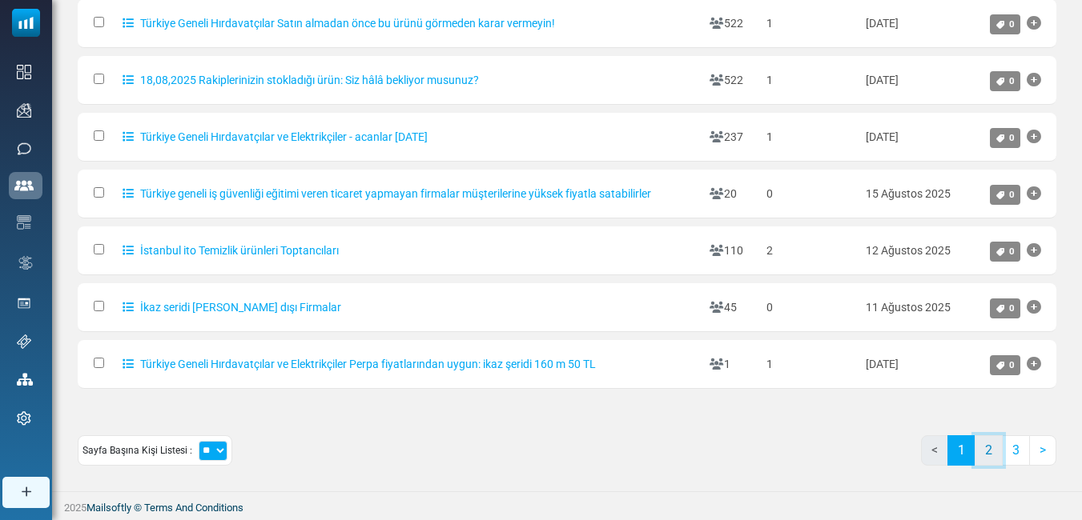
click at [996, 452] on link "2" at bounding box center [988, 451] width 28 height 30
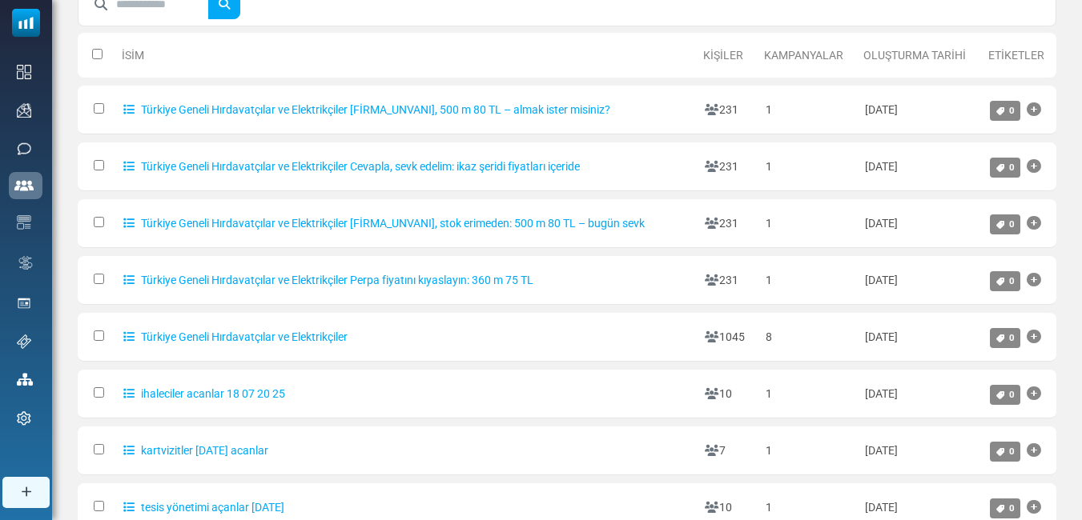
scroll to position [0, 0]
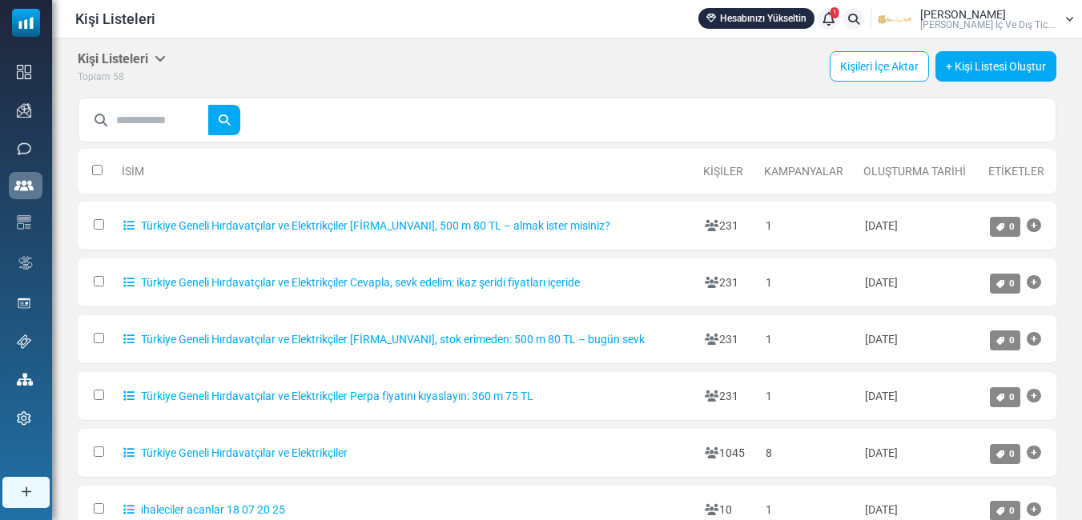
click at [156, 60] on h5 "Kişi Listeleri" at bounding box center [122, 58] width 88 height 15
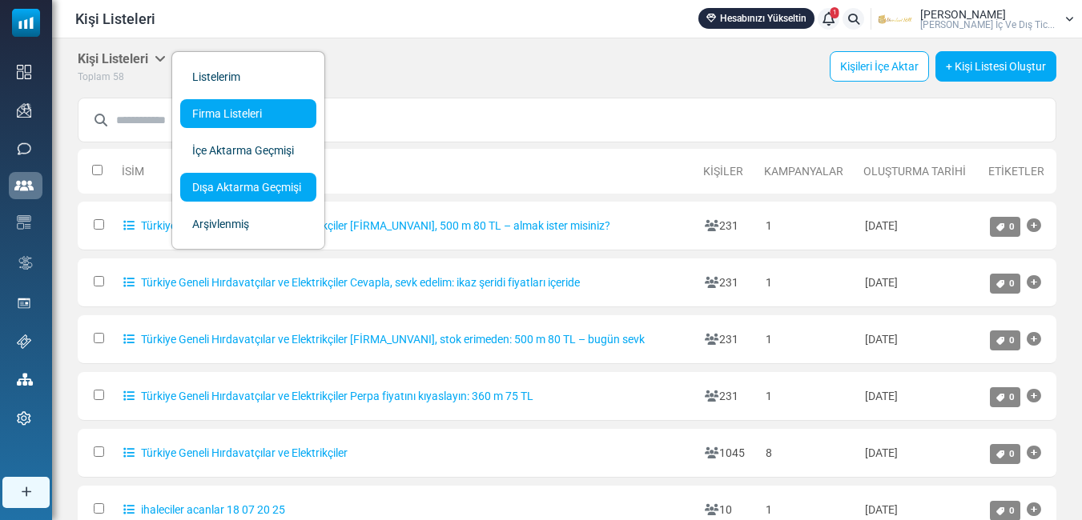
click at [279, 187] on link "Dışa Aktarma Geçmişi" at bounding box center [248, 187] width 136 height 29
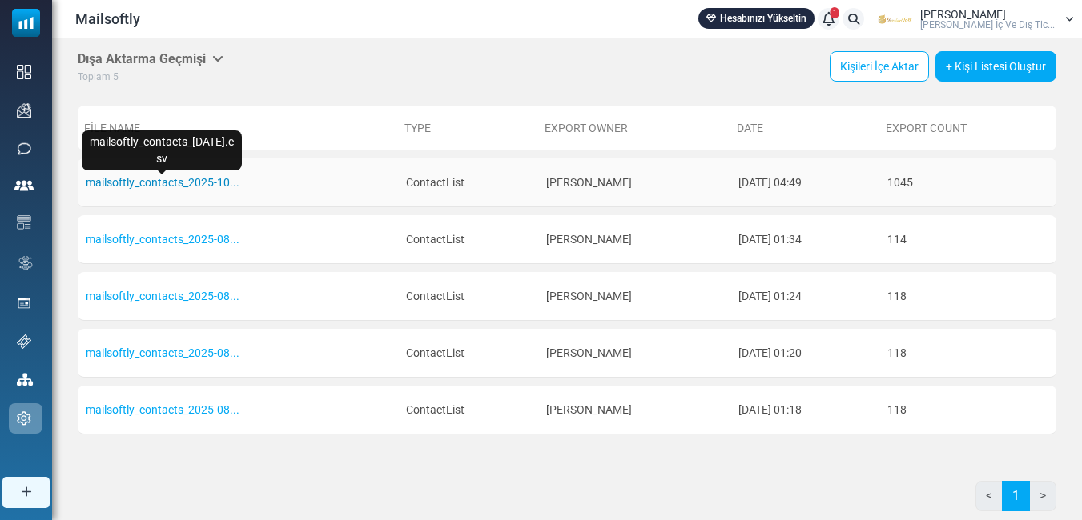
click at [184, 183] on link "mailsoftly_contacts_2025-10..." at bounding box center [163, 182] width 154 height 13
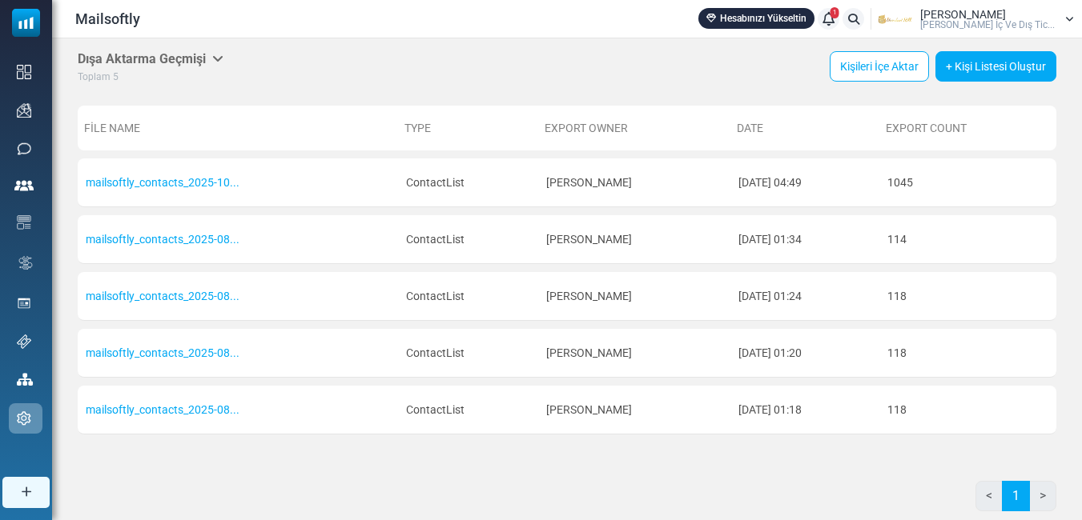
click at [474, 10] on div "Mailsoftly Hesabınızı Yükseltin 1 Bildirimler Yusuf [PERSON_NAME] [PERSON_NAME]…" at bounding box center [567, 19] width 1014 height 22
